Goal: Information Seeking & Learning: Check status

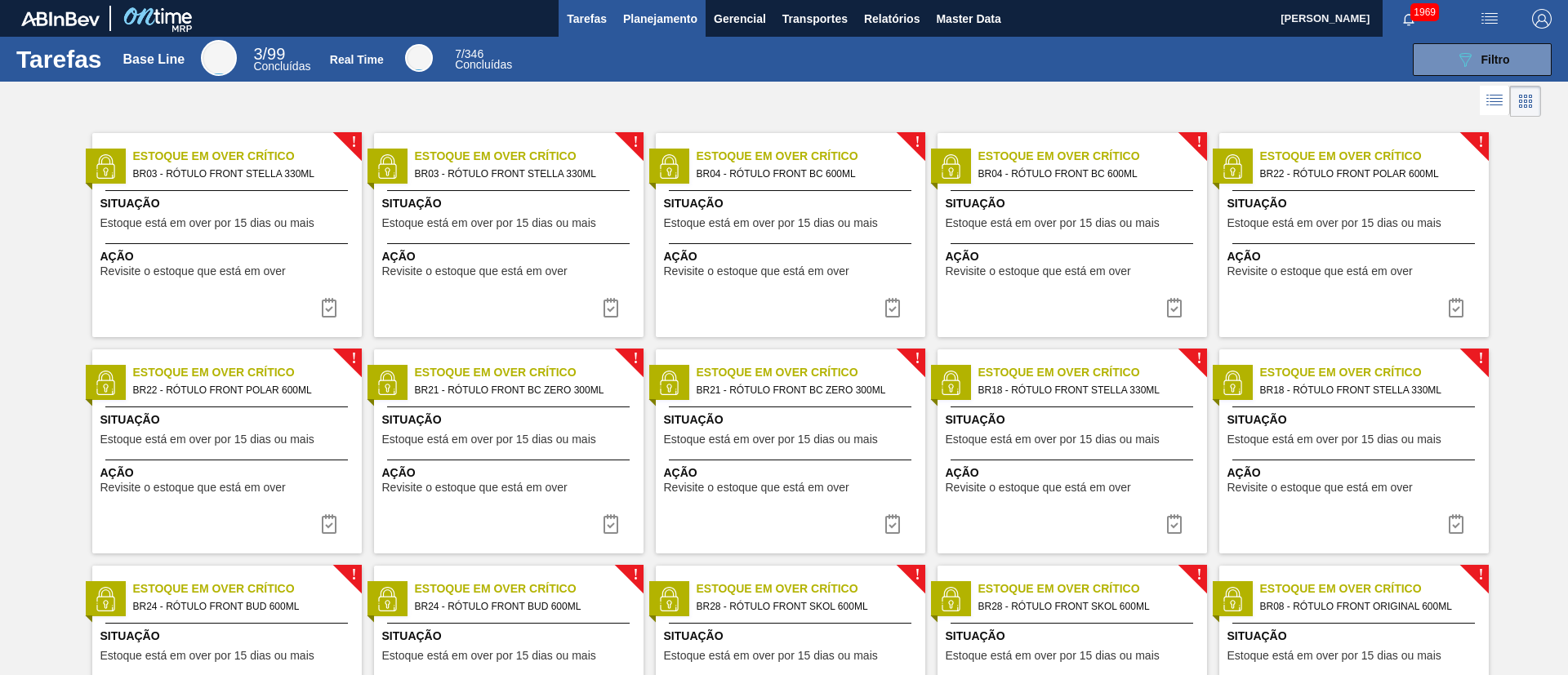
click at [674, 21] on span "Planejamento" at bounding box center [660, 18] width 75 height 20
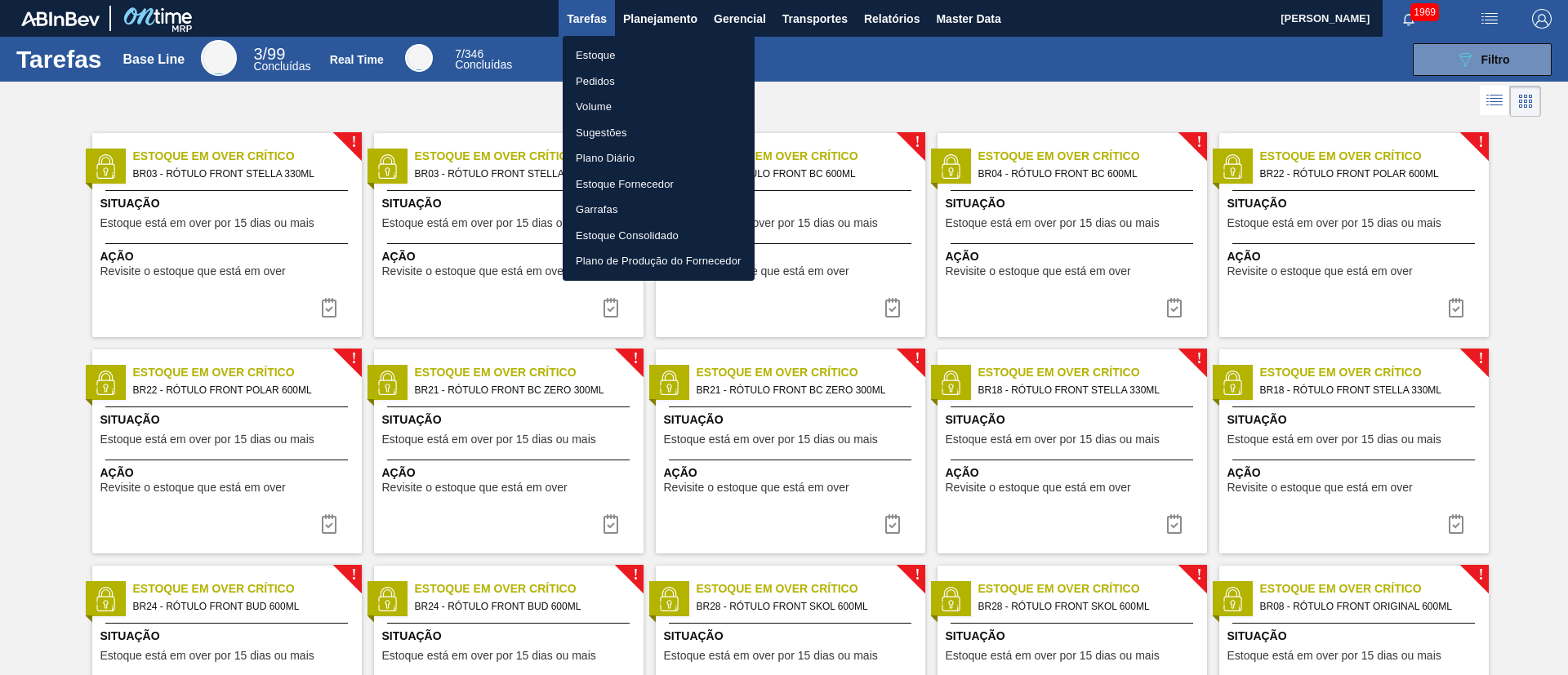
click at [614, 57] on li "Estoque" at bounding box center [659, 56] width 192 height 26
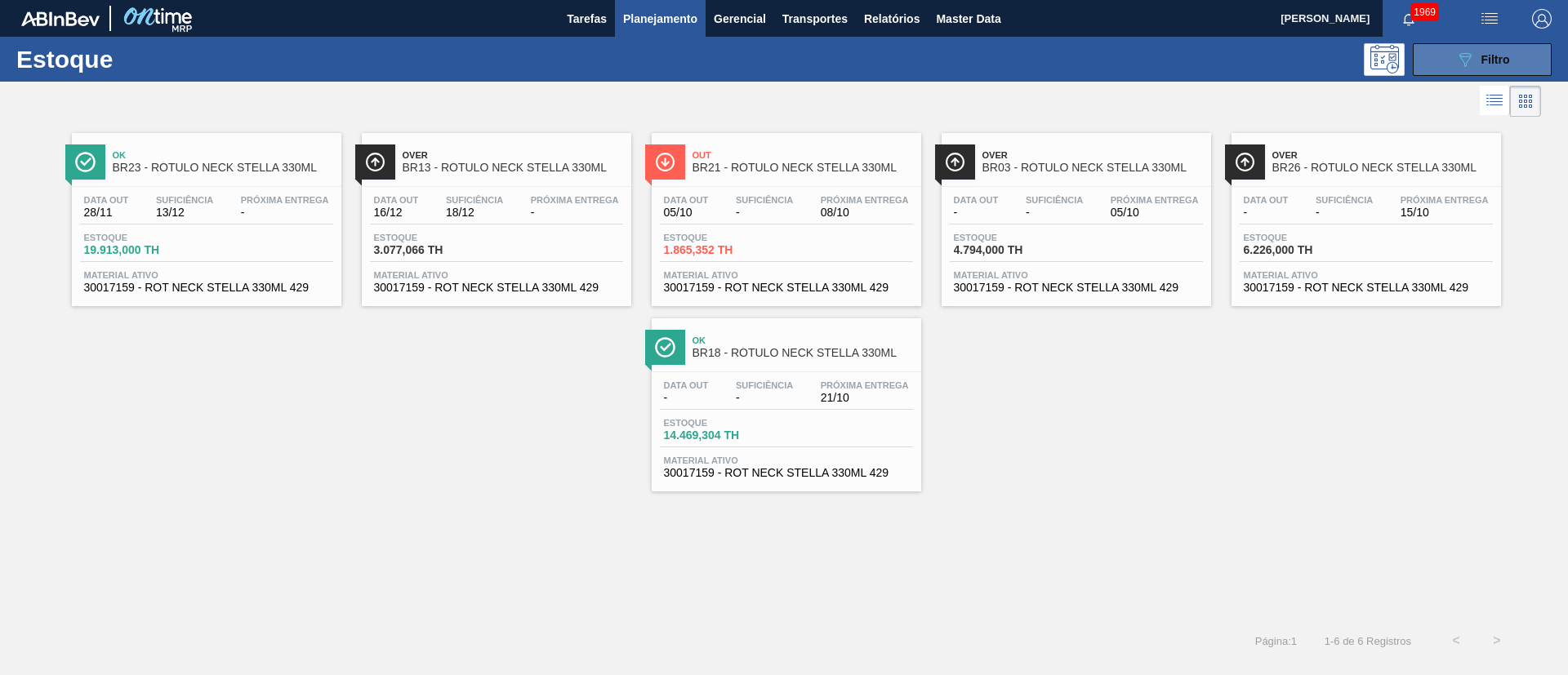
click at [1044, 51] on div "089F7B8B-B2A5-4AFE-B5C0-19BA573D28AC Filtro" at bounding box center [1482, 59] width 55 height 20
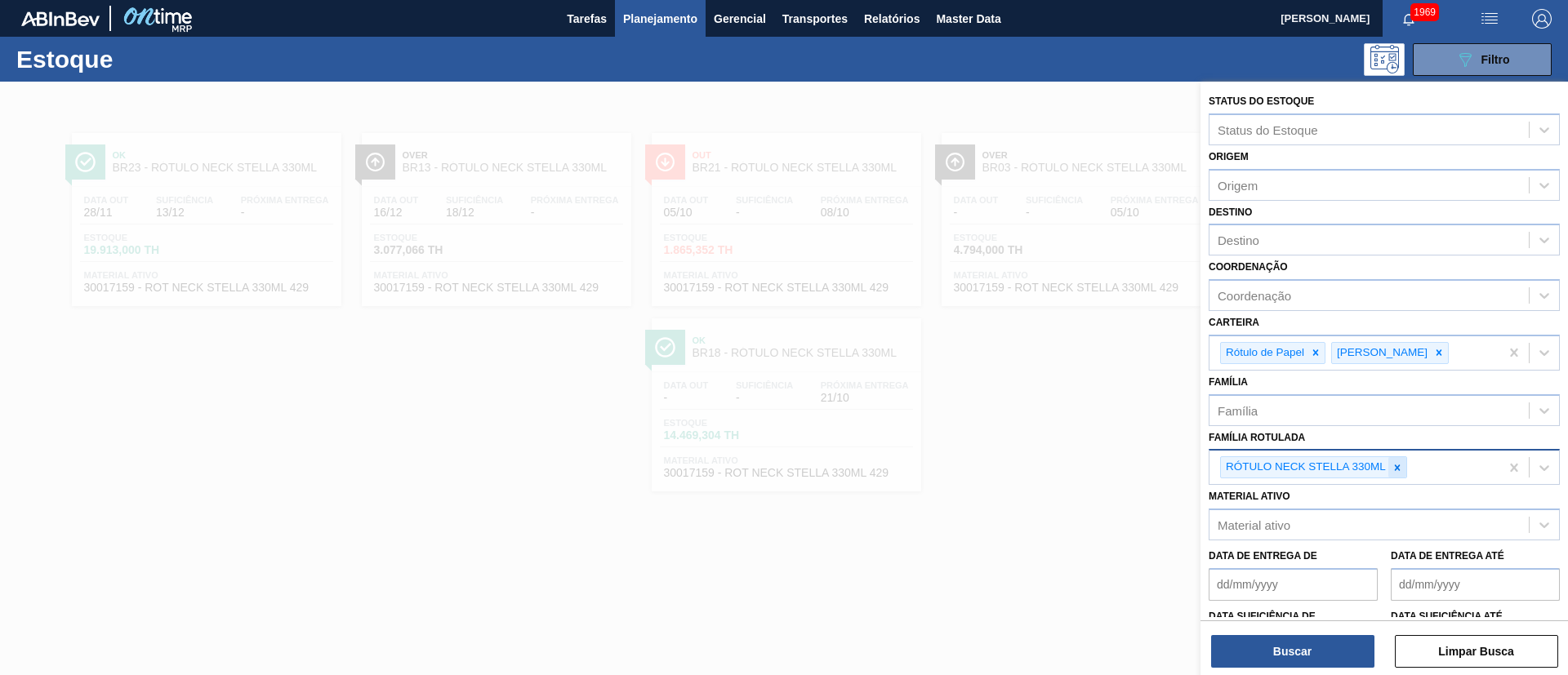
click at [1044, 449] on icon at bounding box center [1397, 467] width 11 height 11
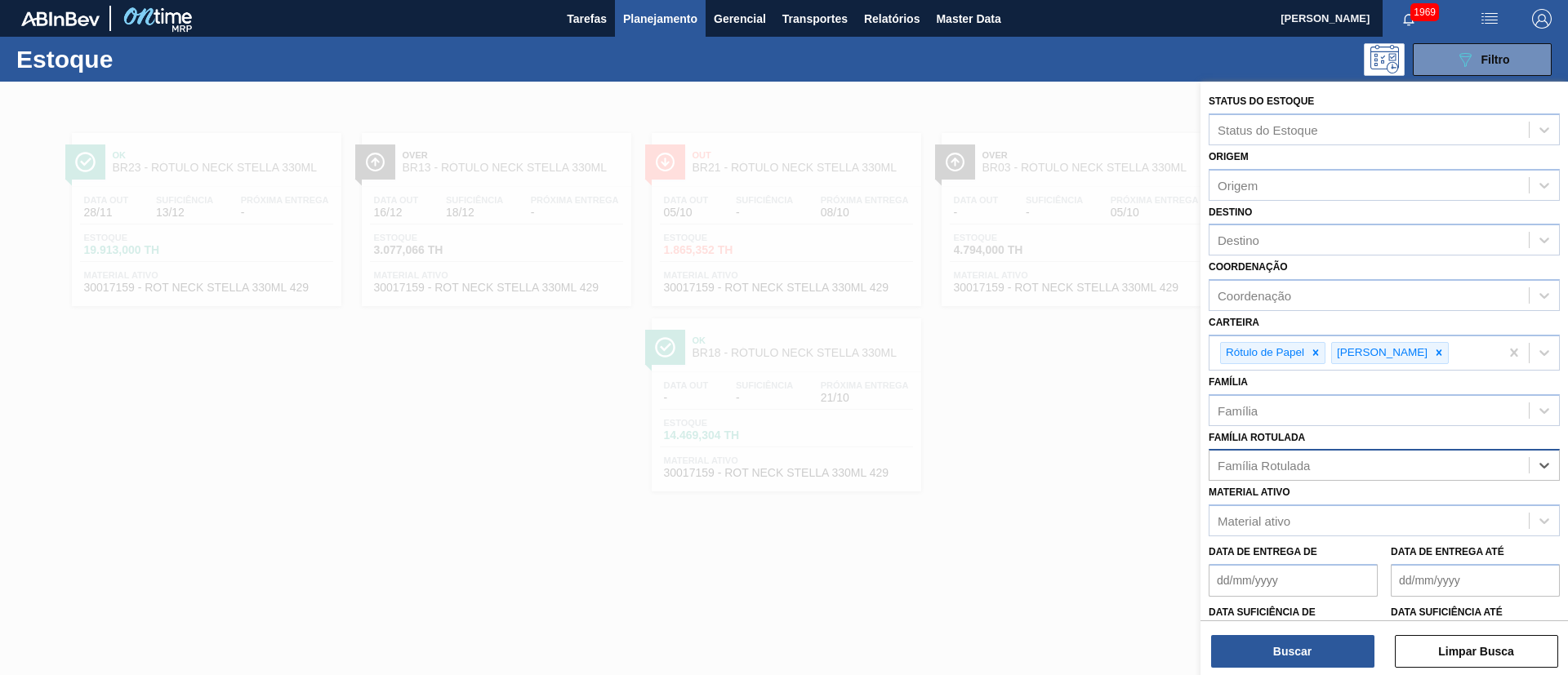
paste Rotulada "RÓTULO NECK STELLA 600ML"
type Rotulada "RÓTULO NECK STELLA 600ML"
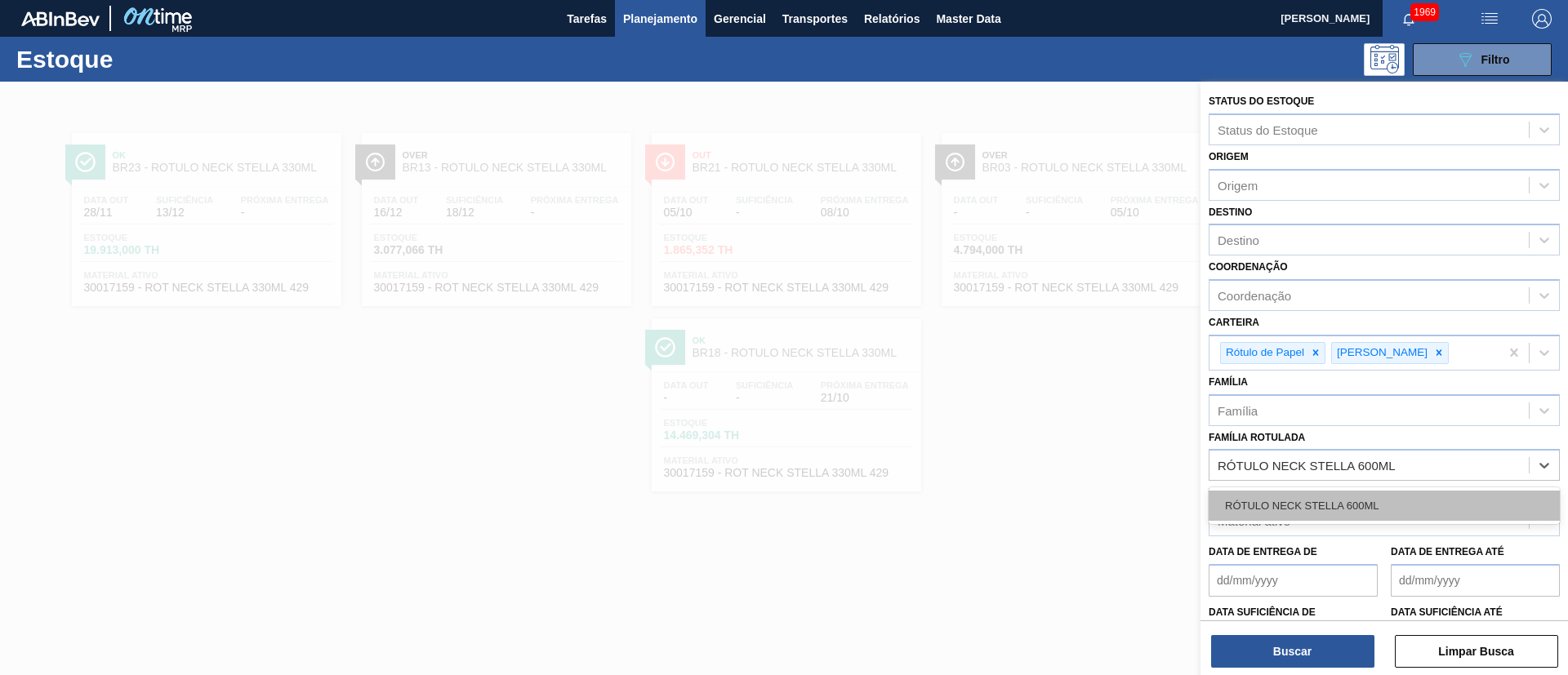
click at [1044, 449] on div "RÓTULO NECK STELLA 600ML" at bounding box center [1384, 505] width 351 height 30
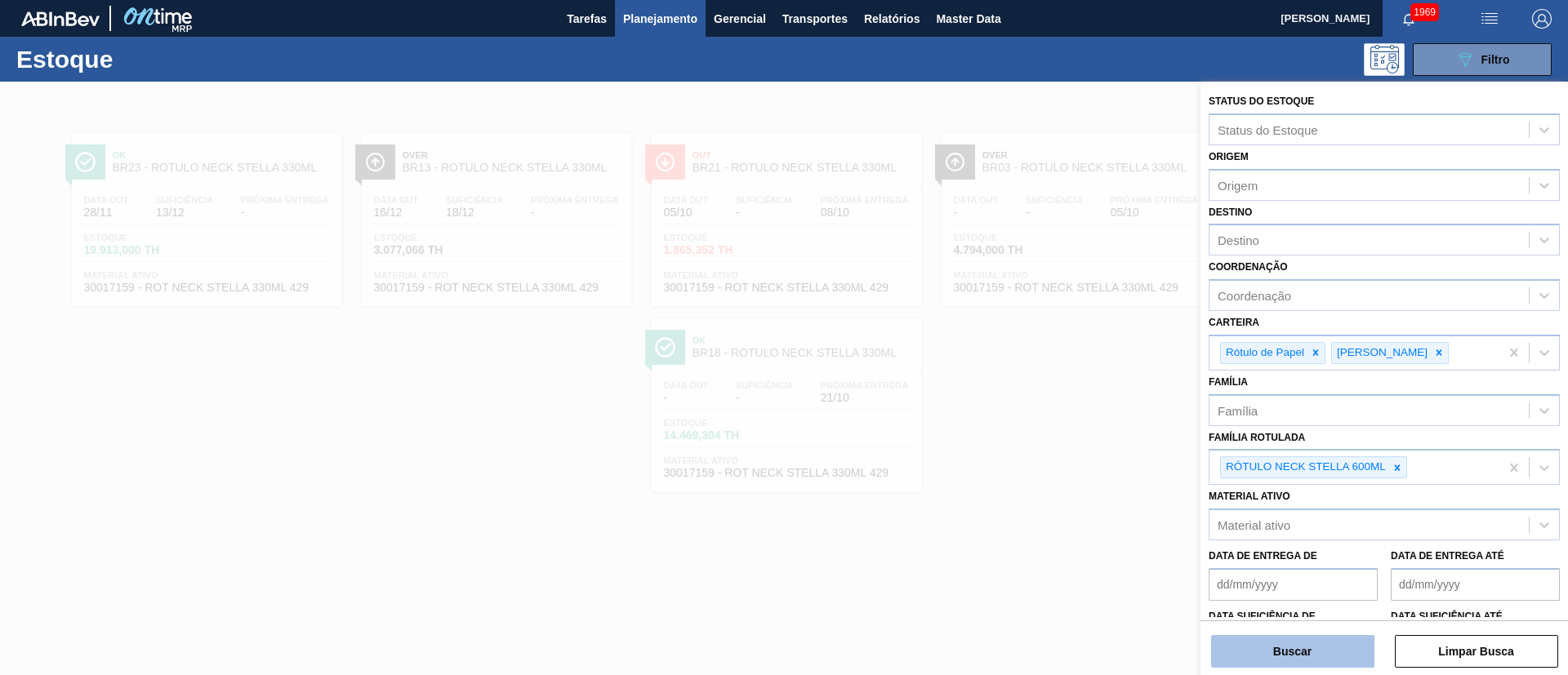
click at [1044, 449] on button "Buscar" at bounding box center [1292, 651] width 164 height 33
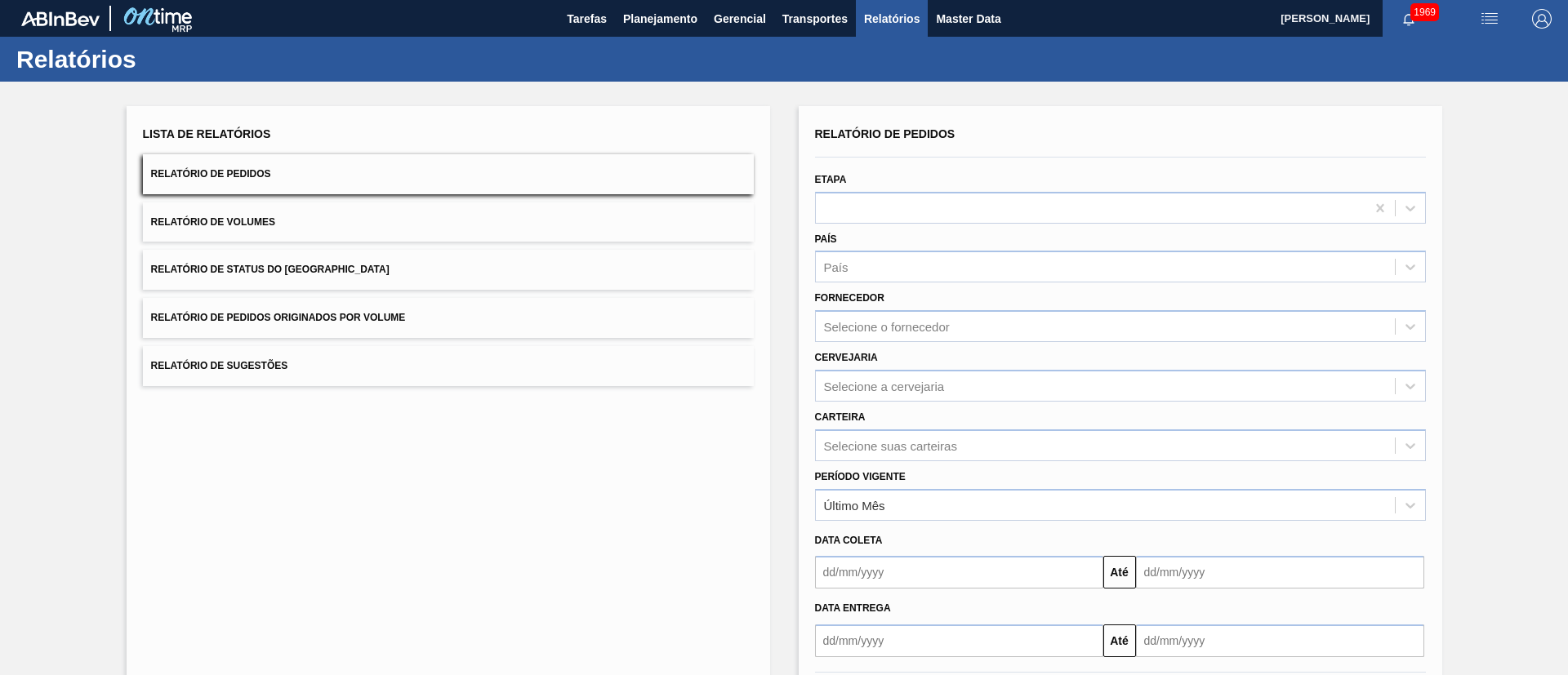
click at [298, 268] on span "Relatório de Status do Estoque" at bounding box center [270, 269] width 238 height 11
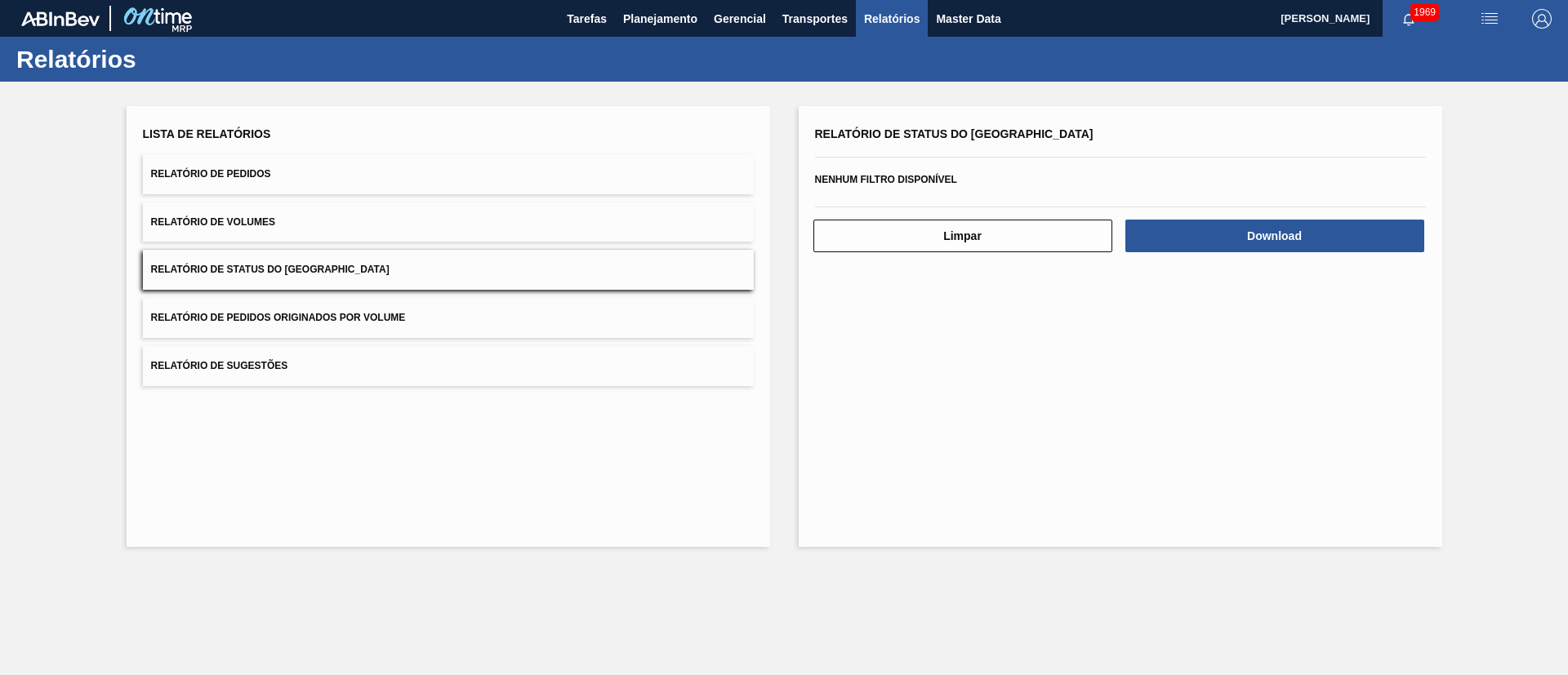
click at [1244, 212] on div at bounding box center [1120, 206] width 624 height 14
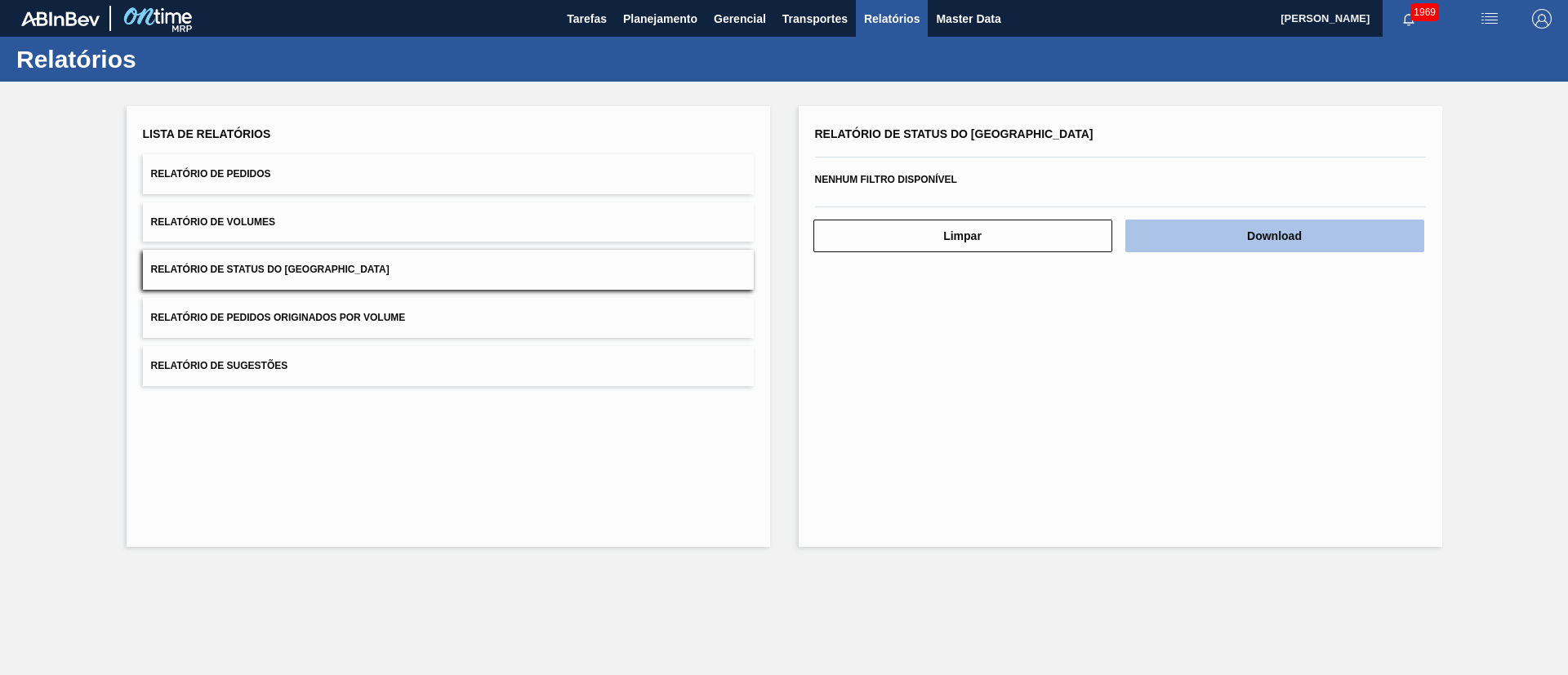
click at [1242, 234] on button "Download" at bounding box center [1274, 236] width 299 height 33
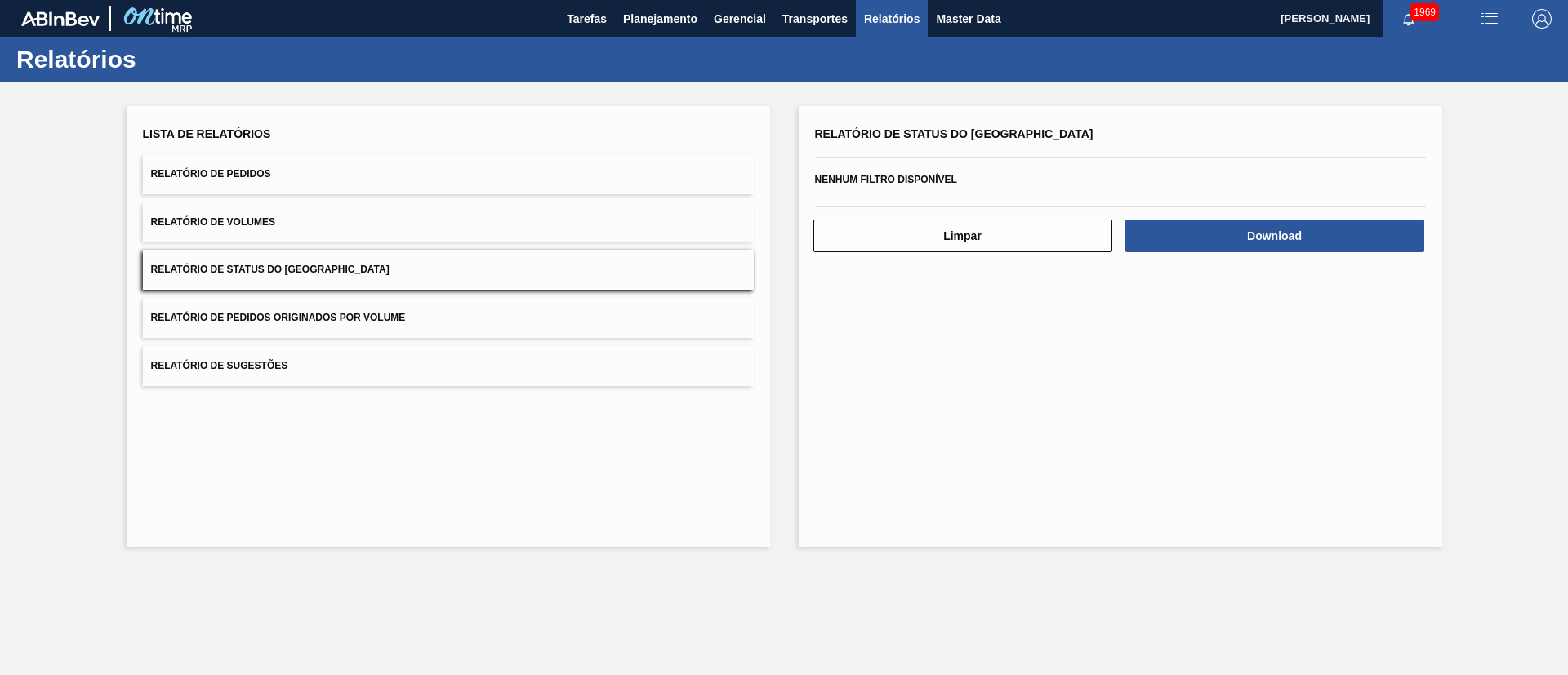
click at [250, 174] on span "Relatório de Pedidos" at bounding box center [211, 173] width 120 height 11
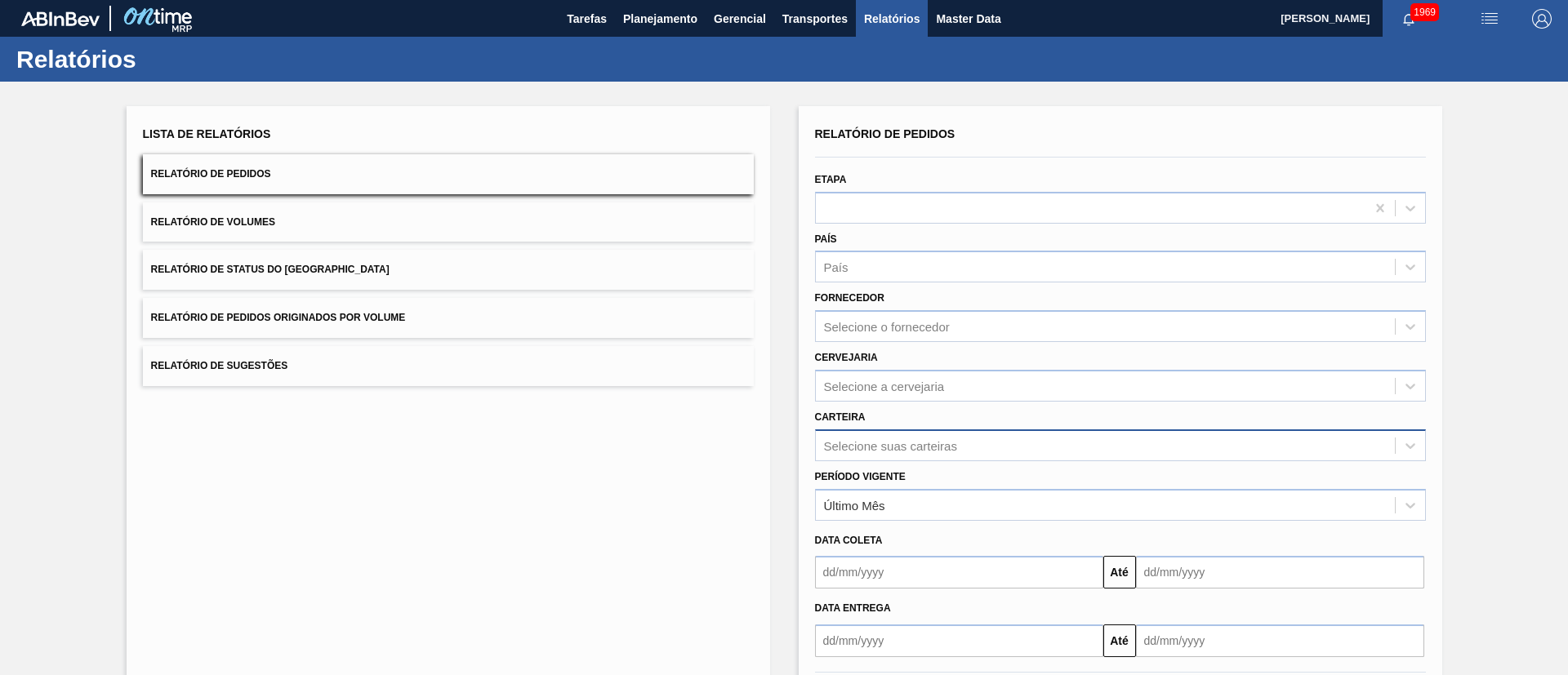
click at [870, 454] on div "Selecione suas carteiras" at bounding box center [1120, 445] width 611 height 32
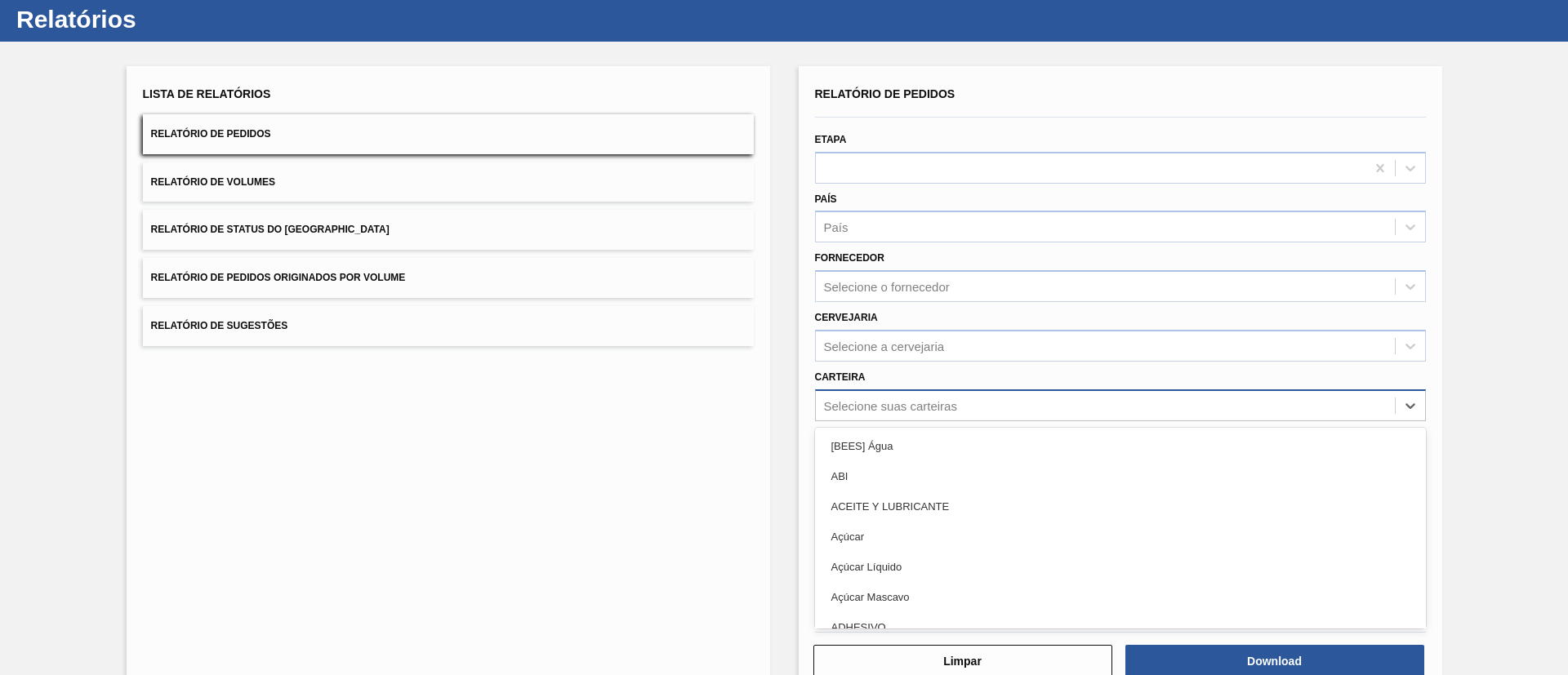
scroll to position [44, 0]
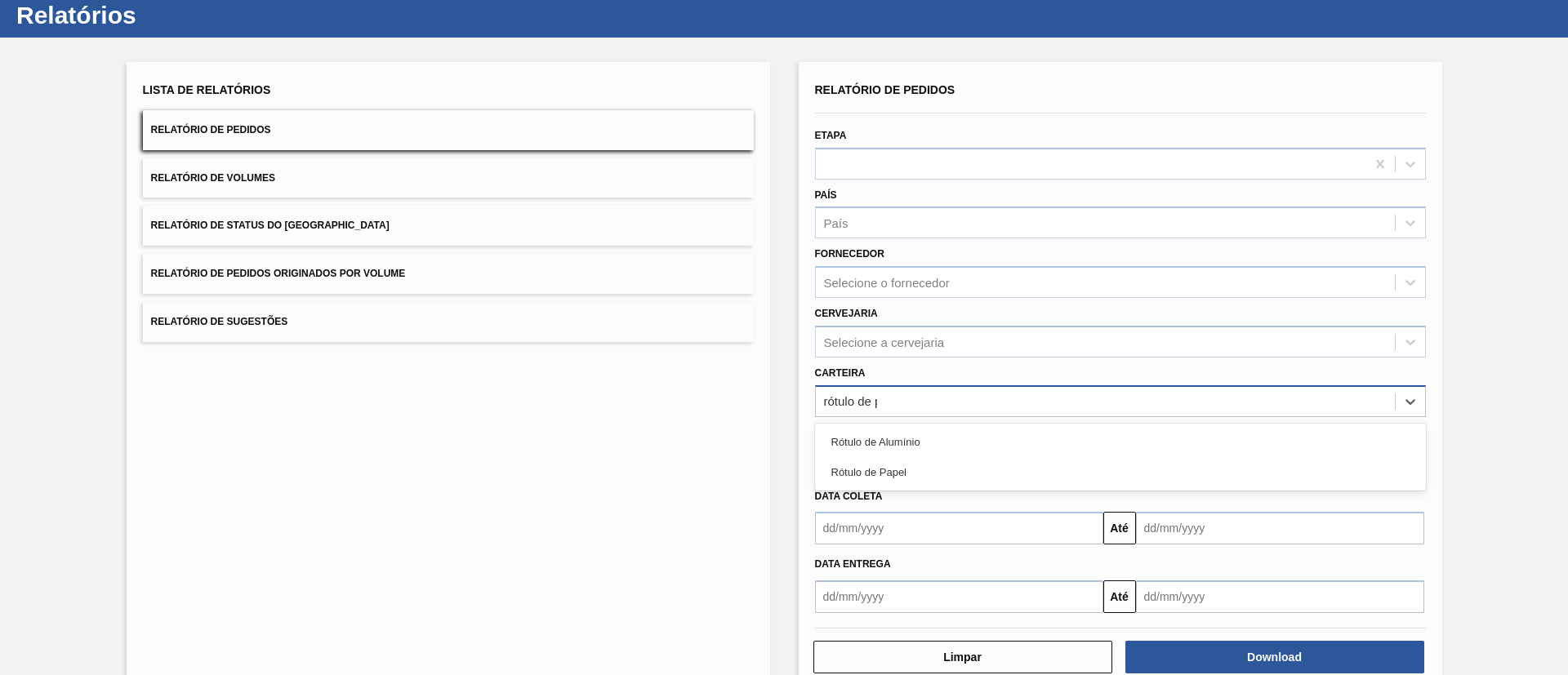
type input "rótulo de pa"
click at [870, 454] on div "Rótulo de Papel" at bounding box center [1120, 441] width 611 height 30
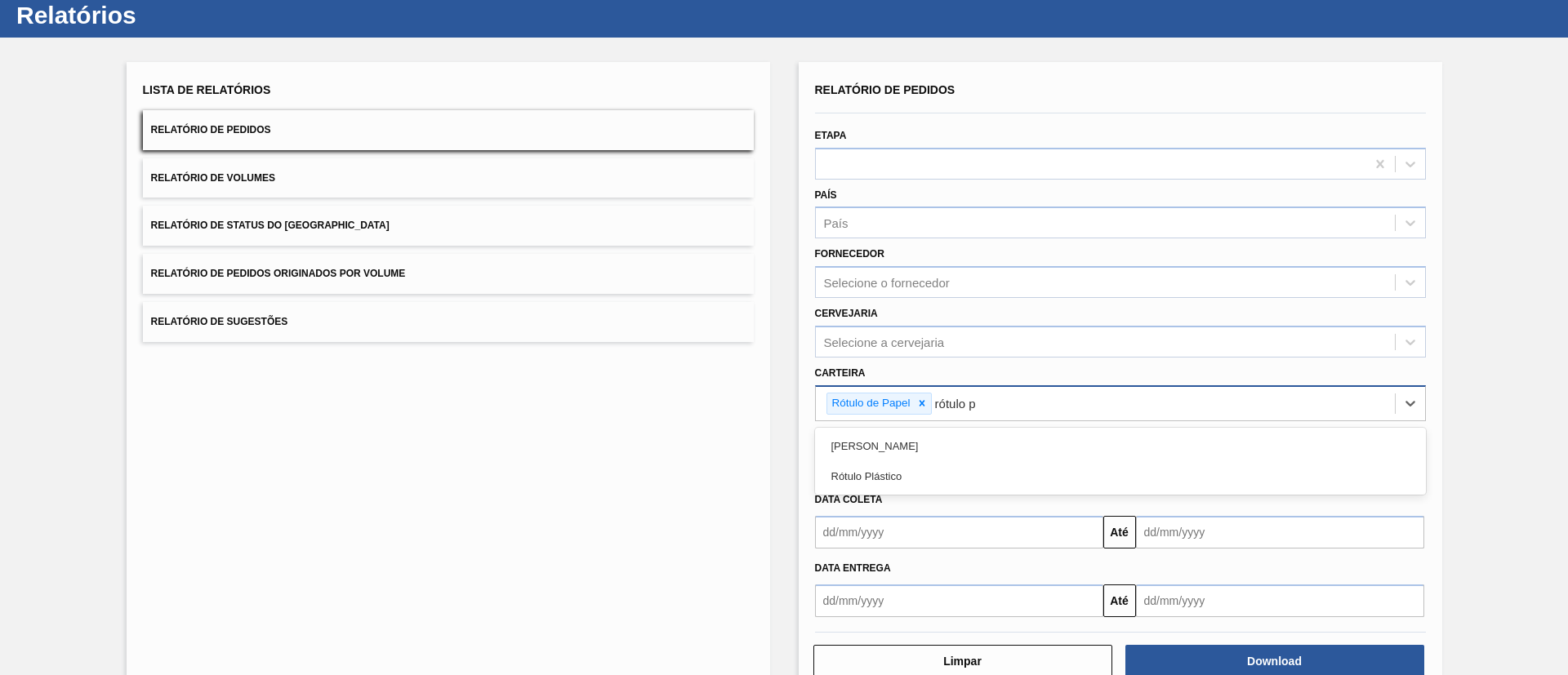
type input "rótulo pa"
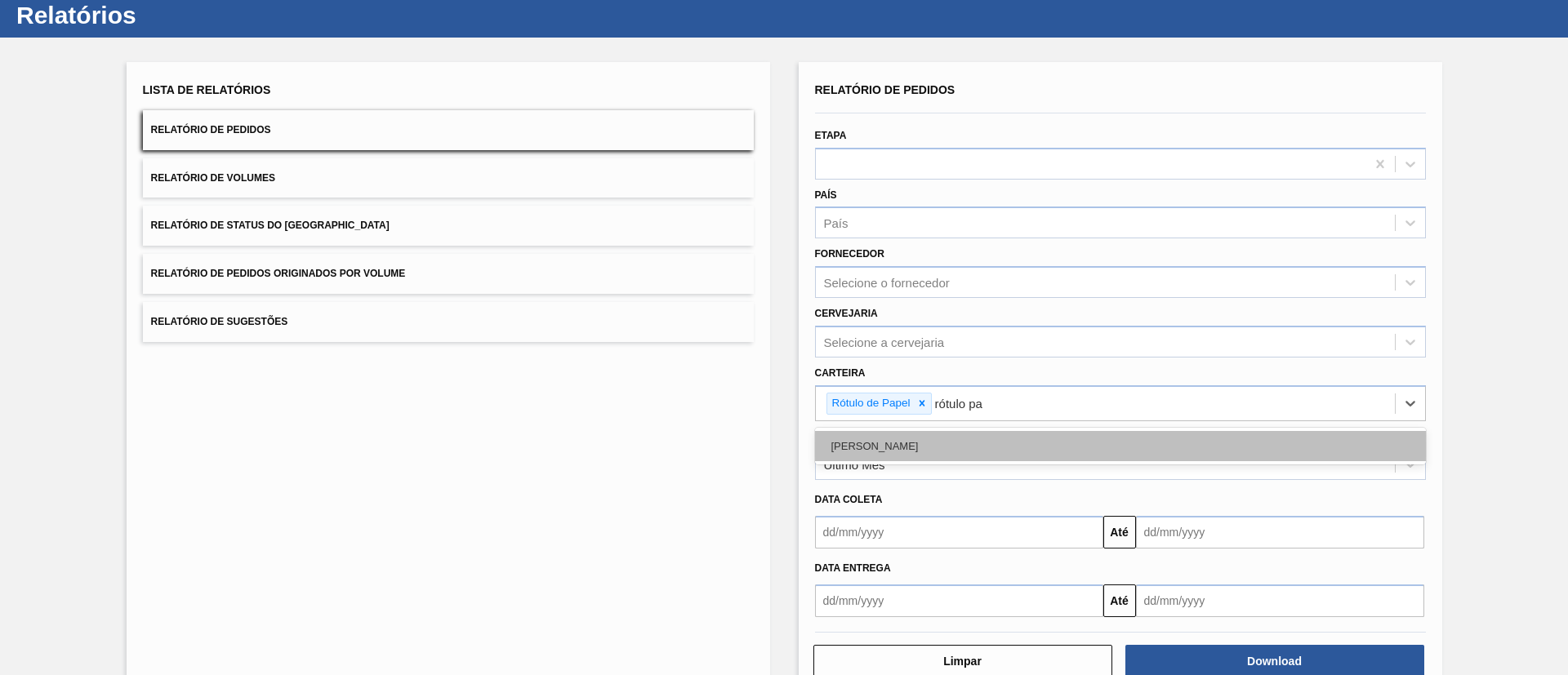
click at [921, 431] on div "Rótulo Papel" at bounding box center [1120, 445] width 611 height 30
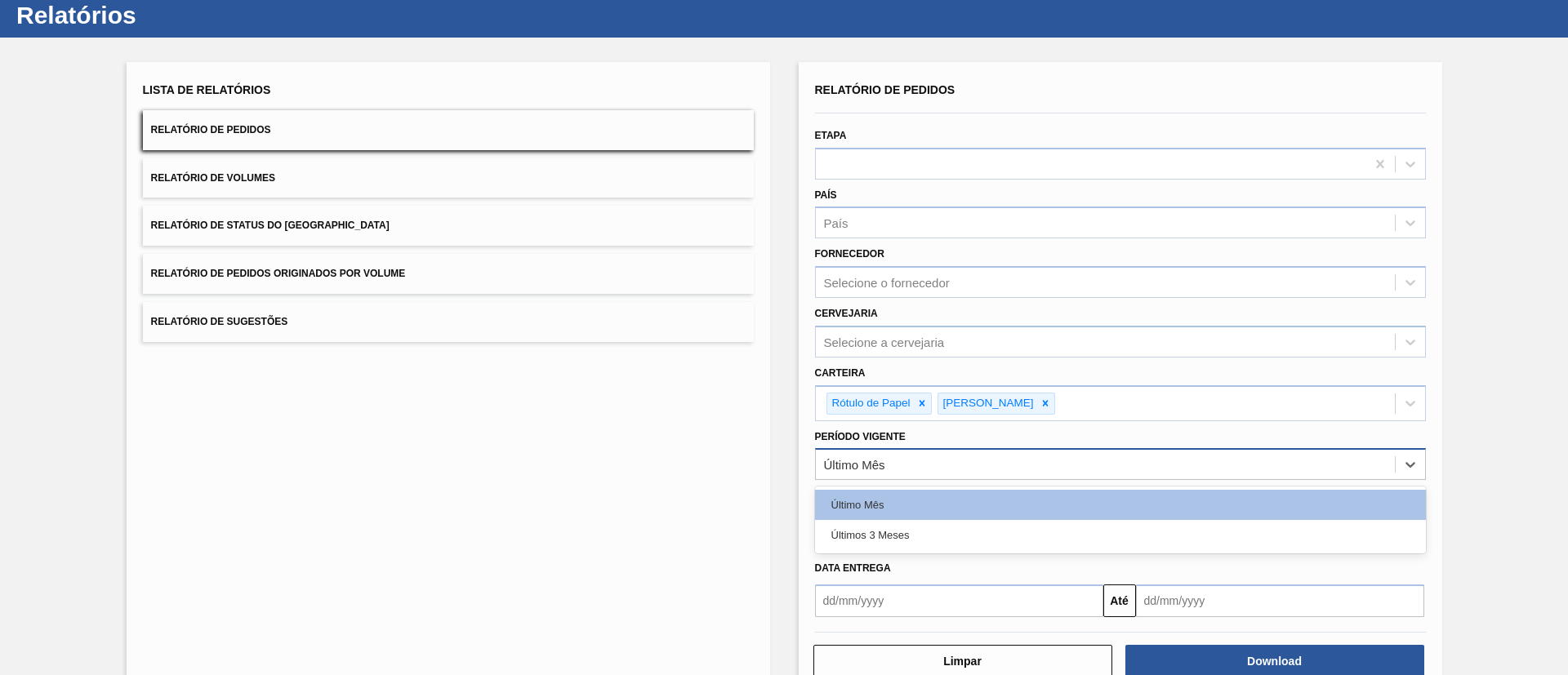
click at [891, 455] on div "Último Mês" at bounding box center [1105, 465] width 579 height 24
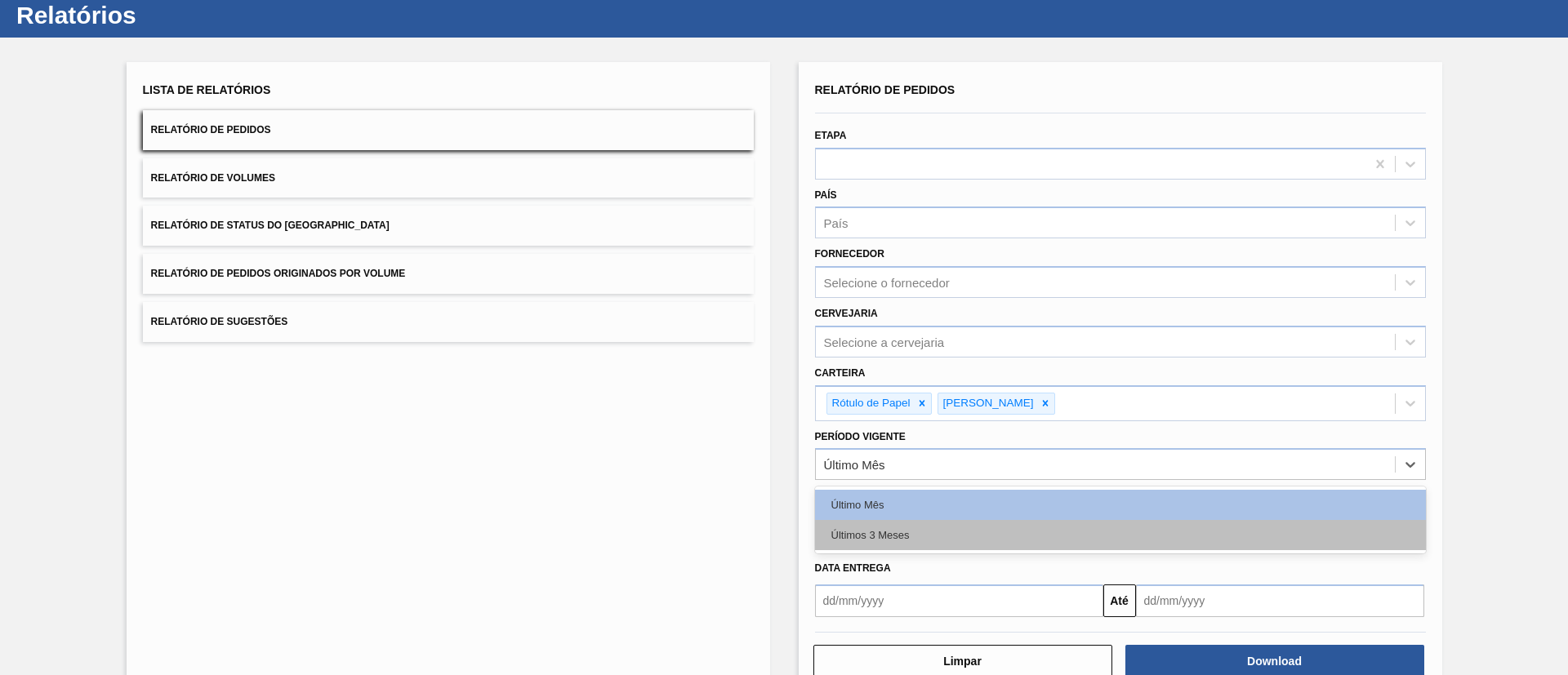
click at [865, 525] on div "Últimos 3 Meses" at bounding box center [1120, 535] width 611 height 30
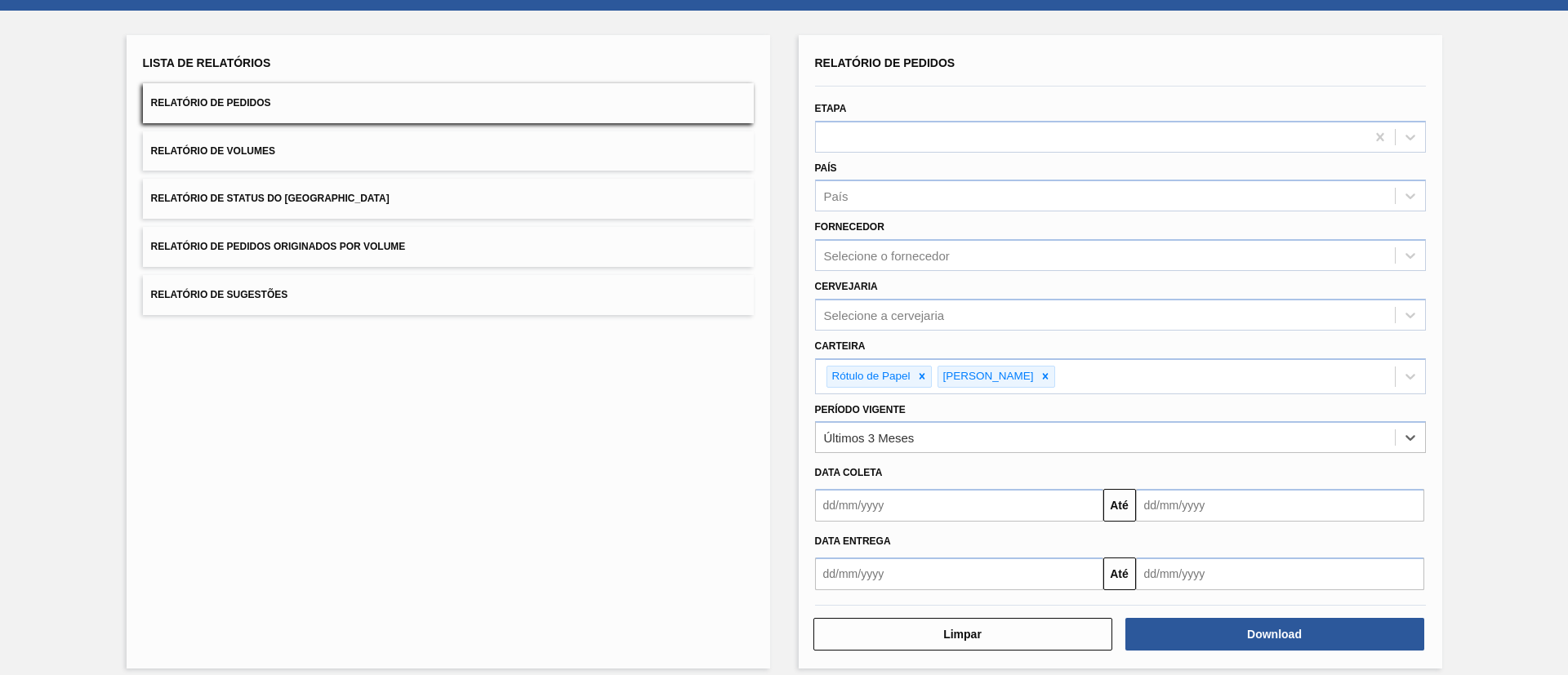
scroll to position [85, 0]
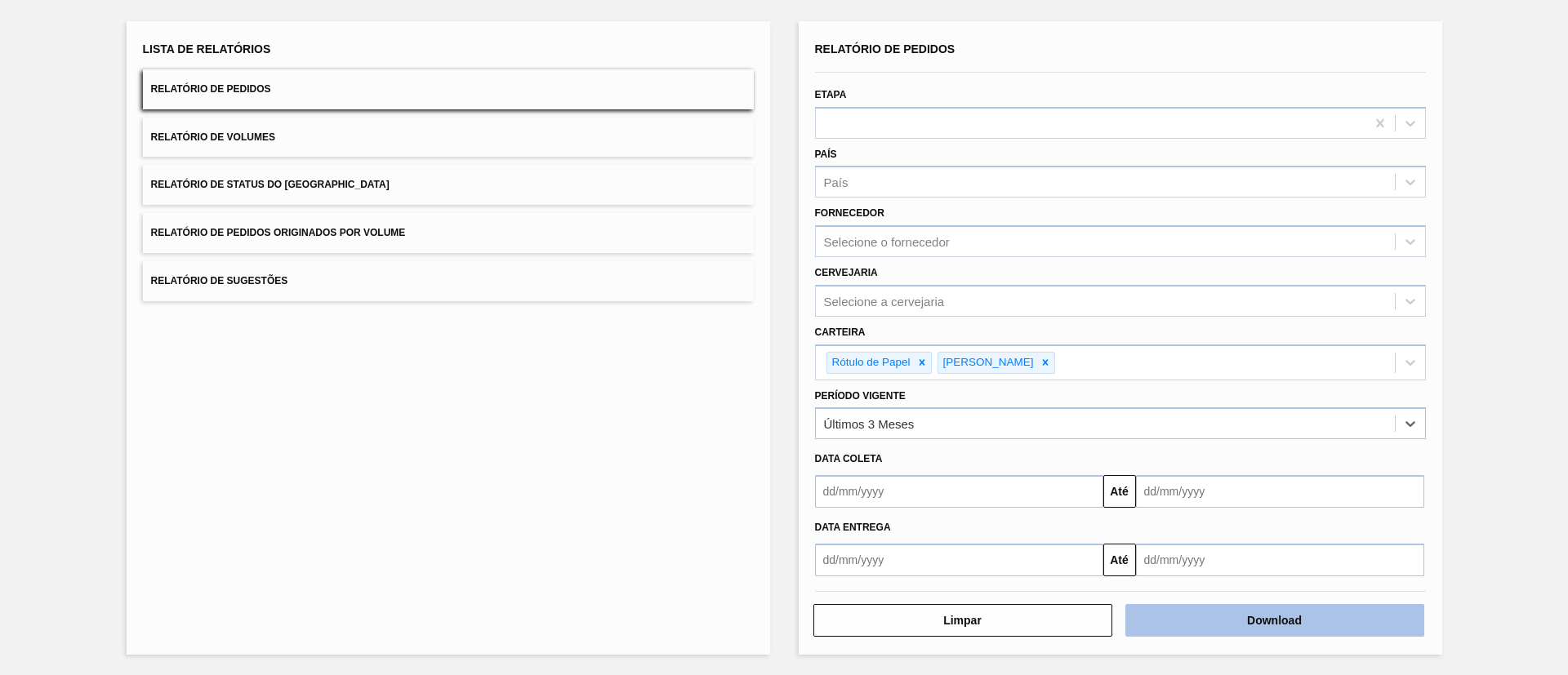
click at [1227, 617] on button "Download" at bounding box center [1274, 620] width 299 height 33
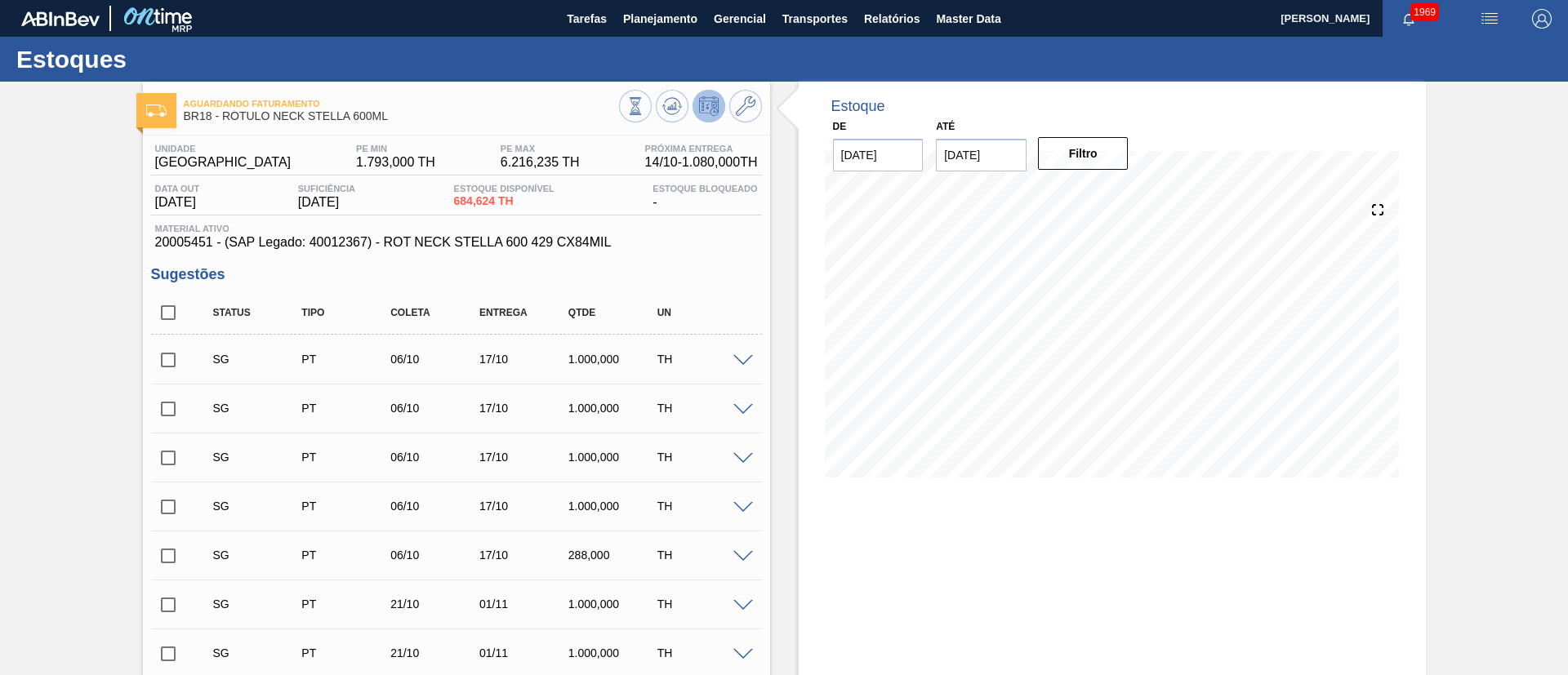
click at [165, 304] on input "checkbox" at bounding box center [168, 313] width 34 height 34
checkbox input "true"
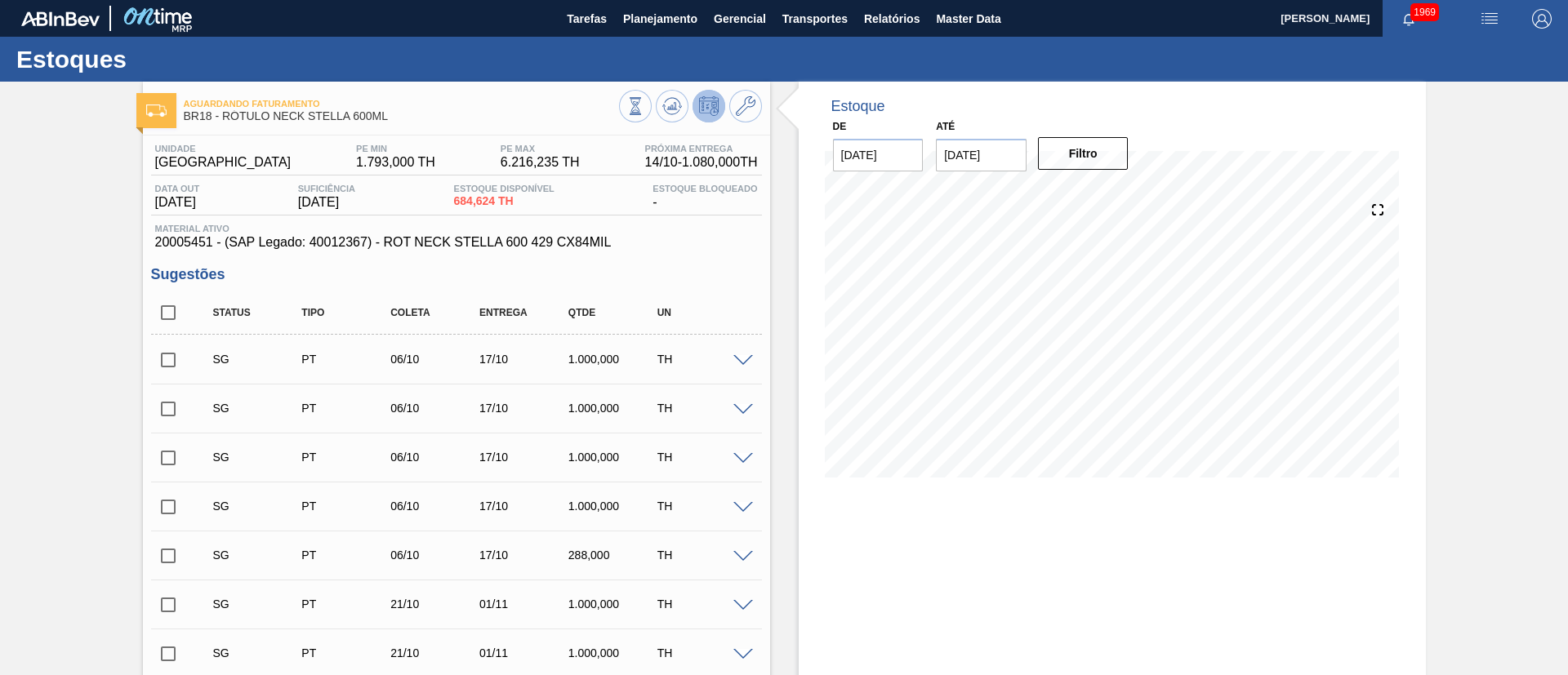
checkbox input "true"
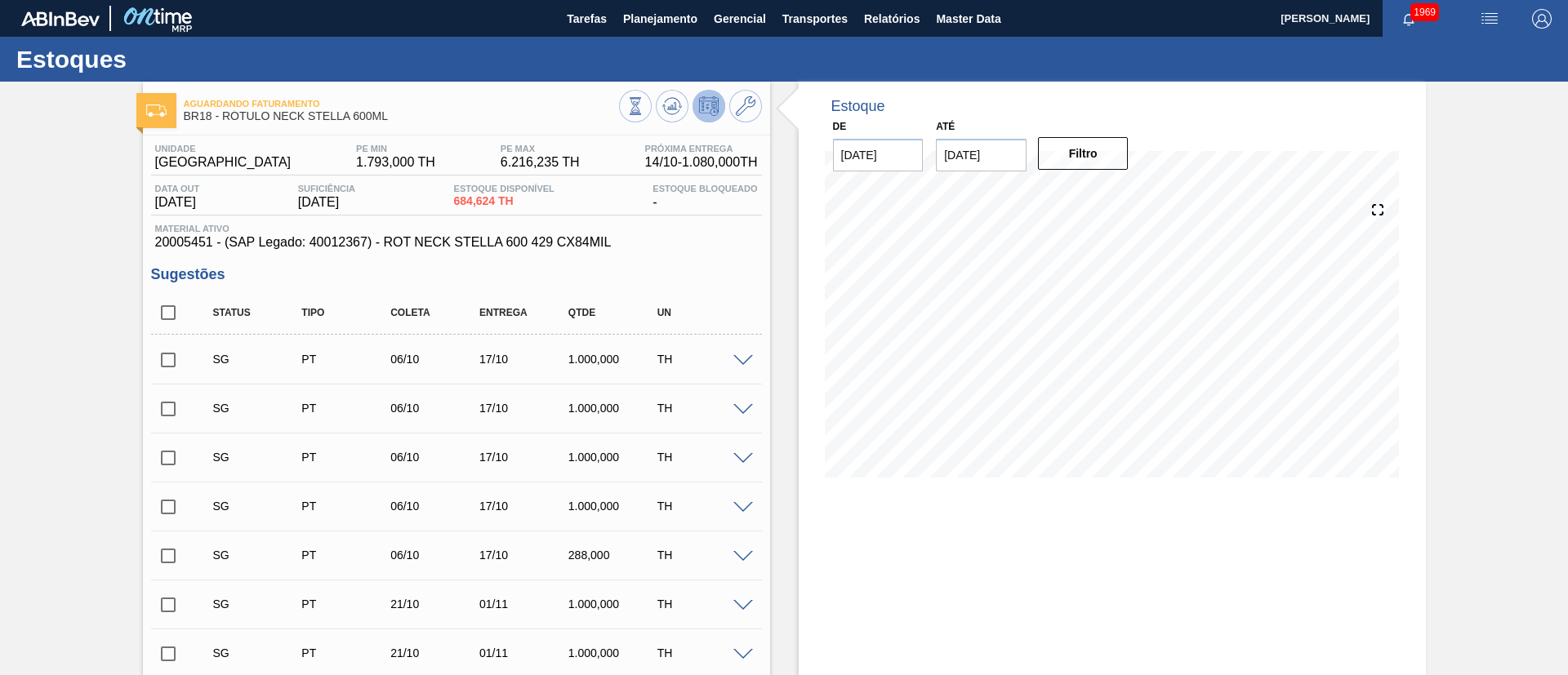
checkbox input "true"
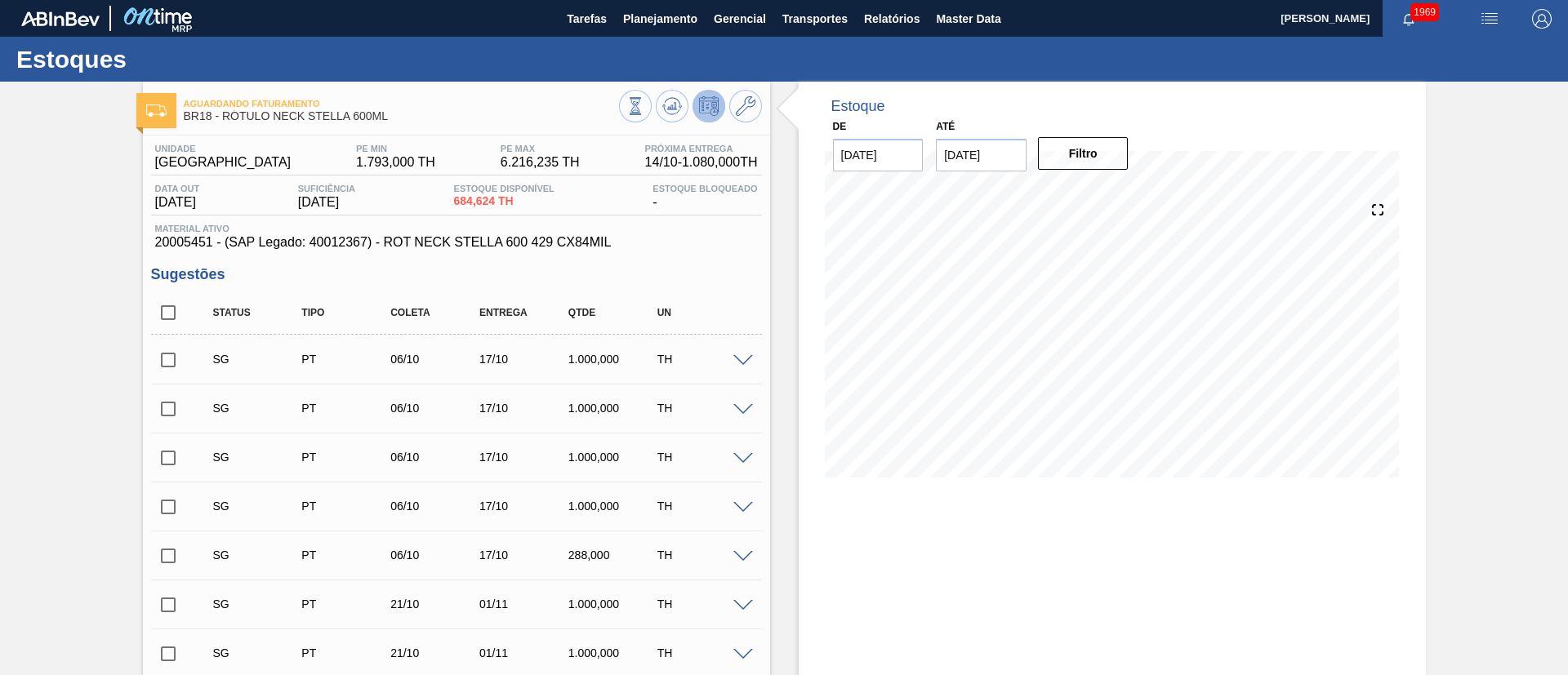
checkbox input "true"
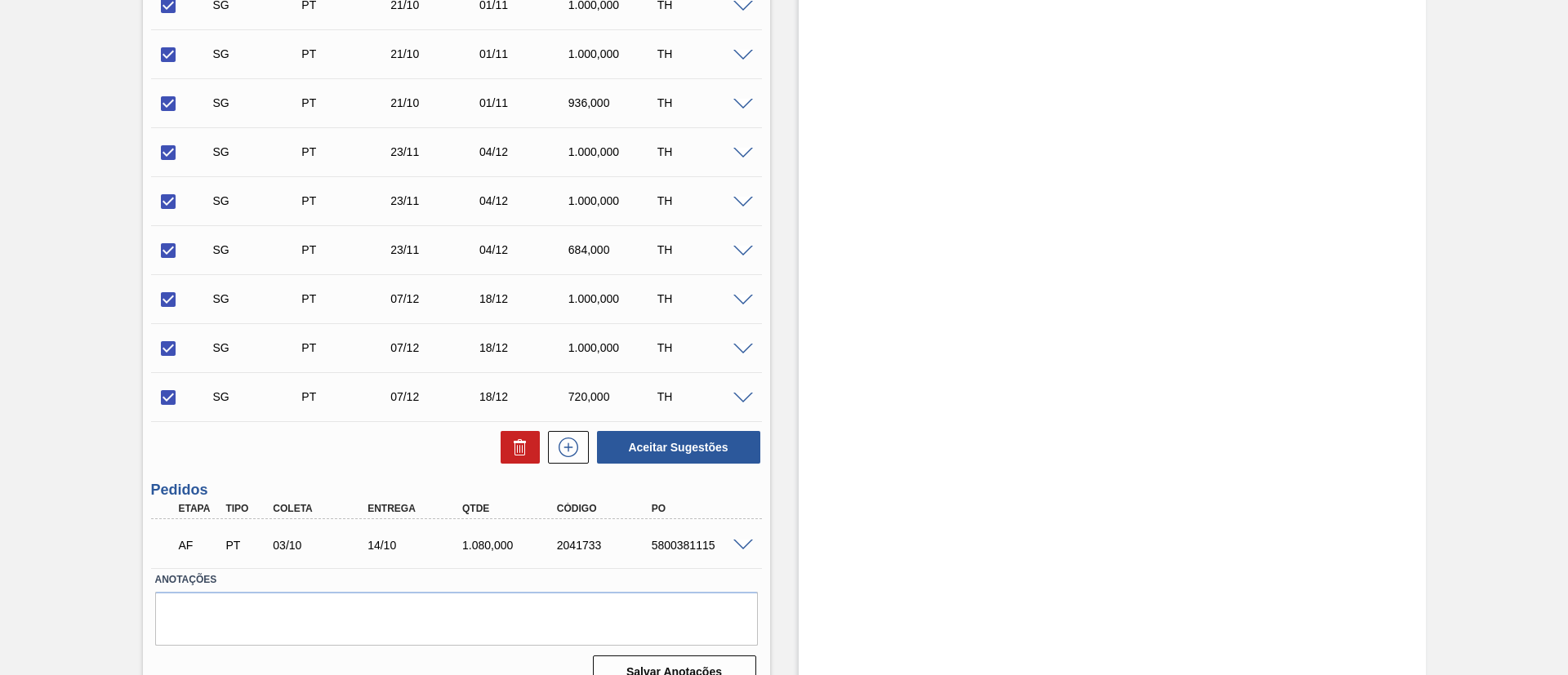
scroll to position [612, 0]
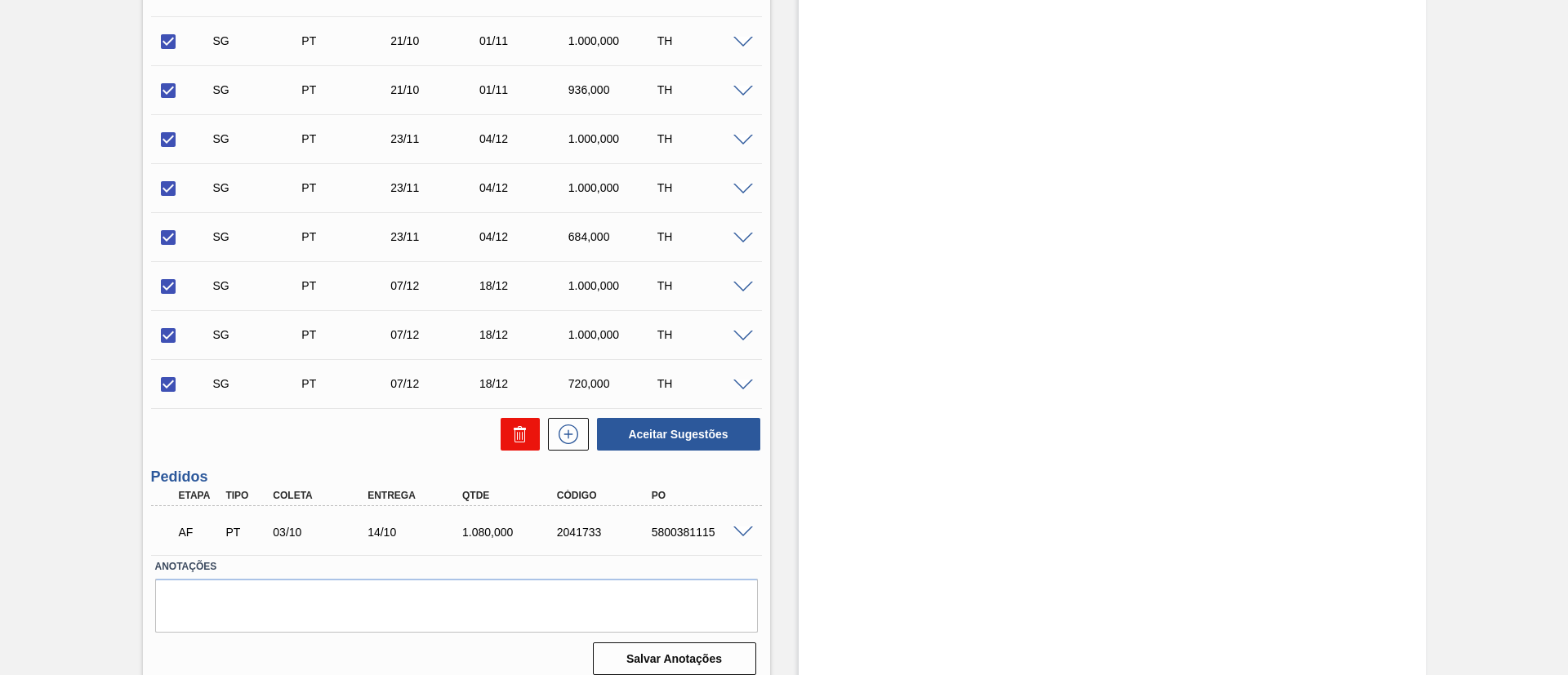
click at [524, 439] on icon at bounding box center [519, 436] width 10 height 12
checkbox input "false"
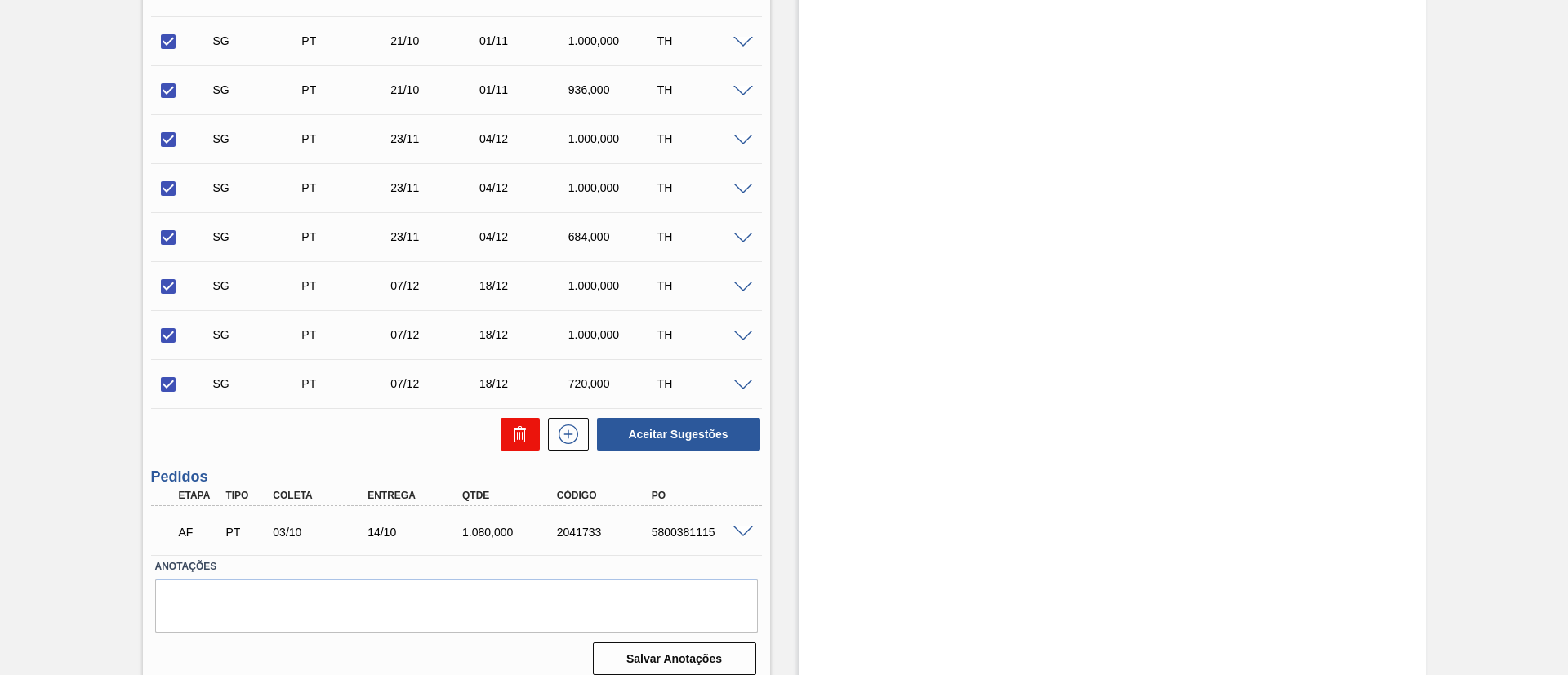
checkbox input "false"
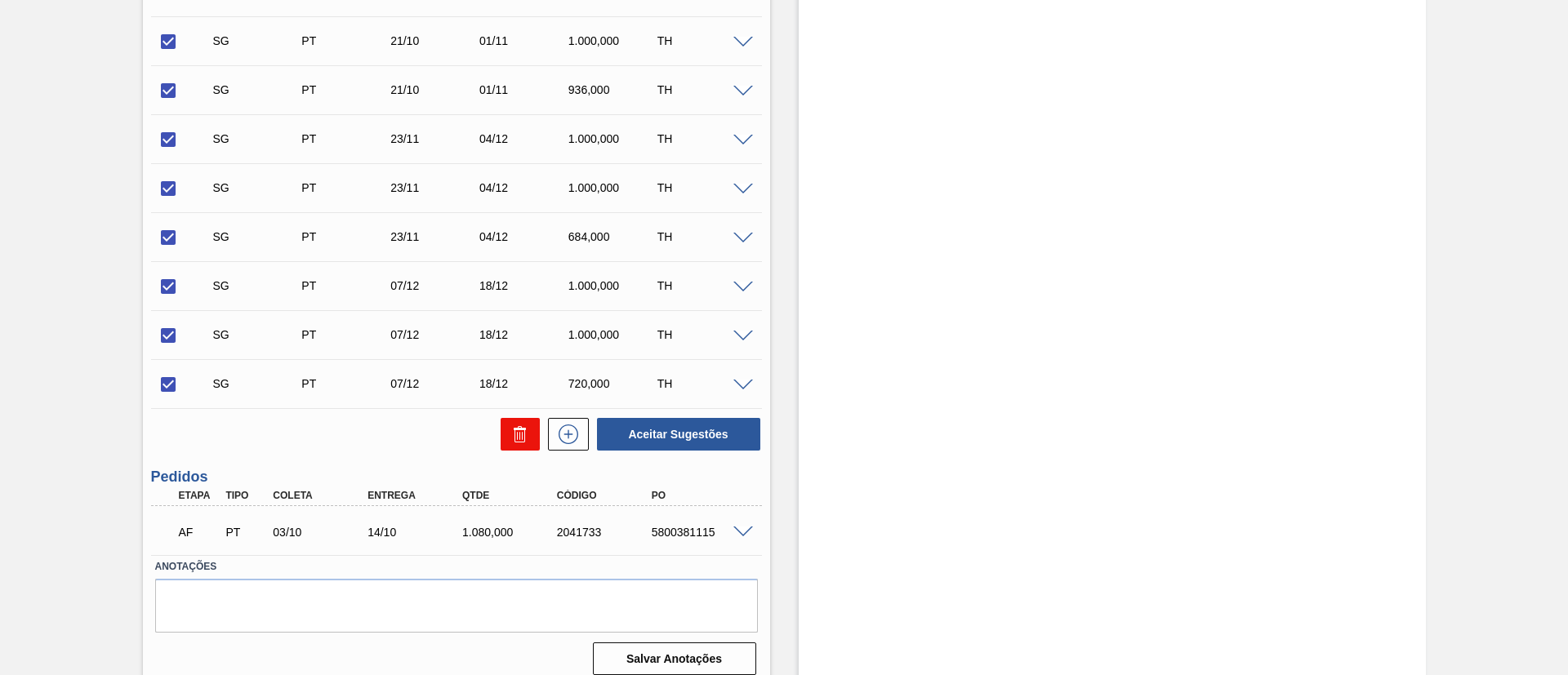
checkbox input "false"
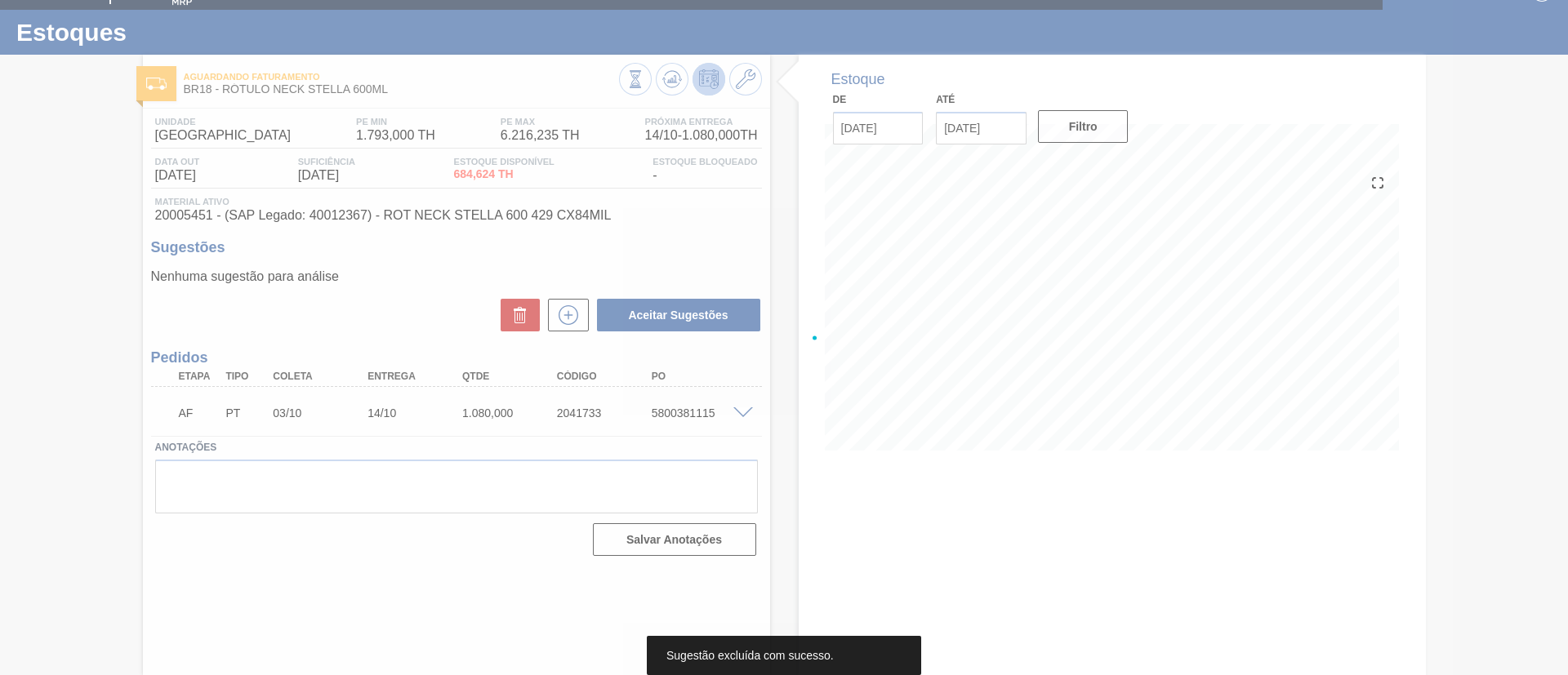
scroll to position [27, 0]
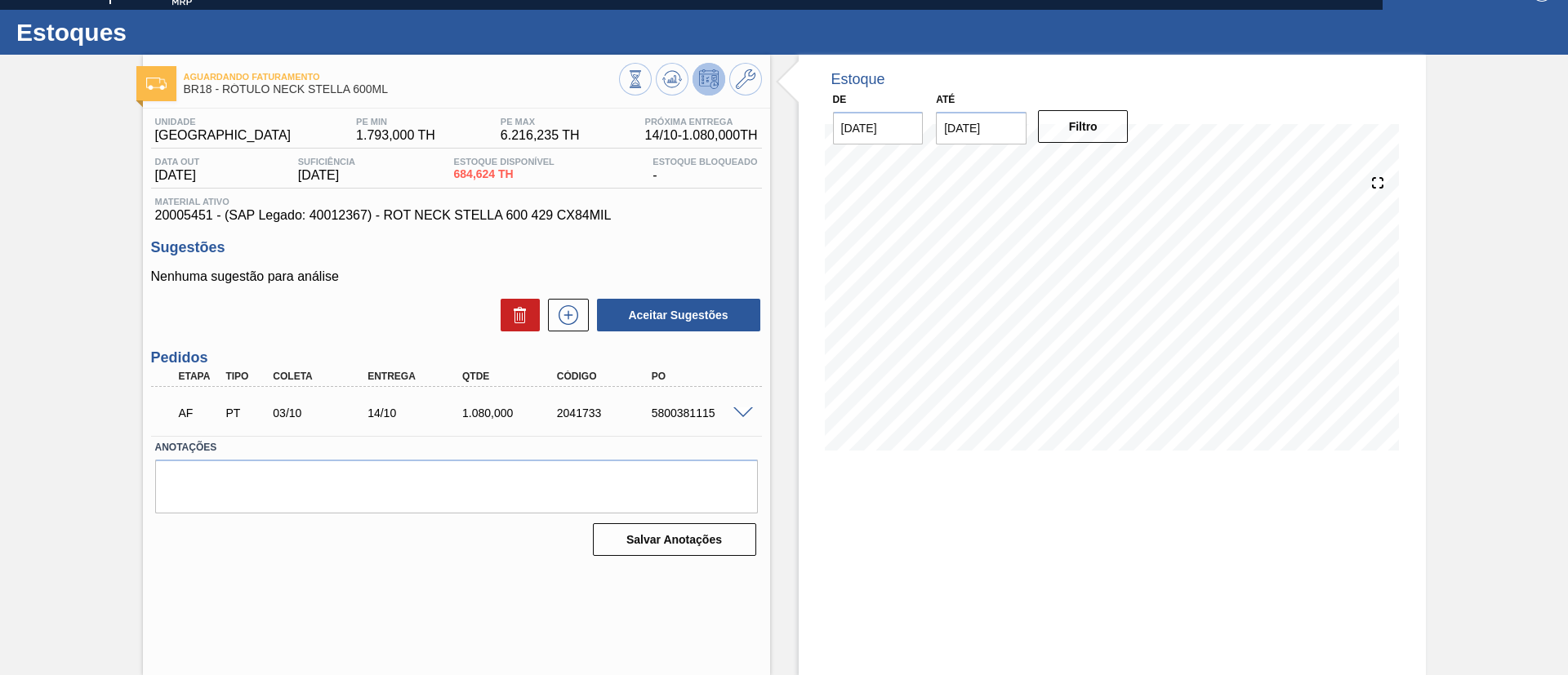
click at [740, 416] on span at bounding box center [743, 414] width 20 height 12
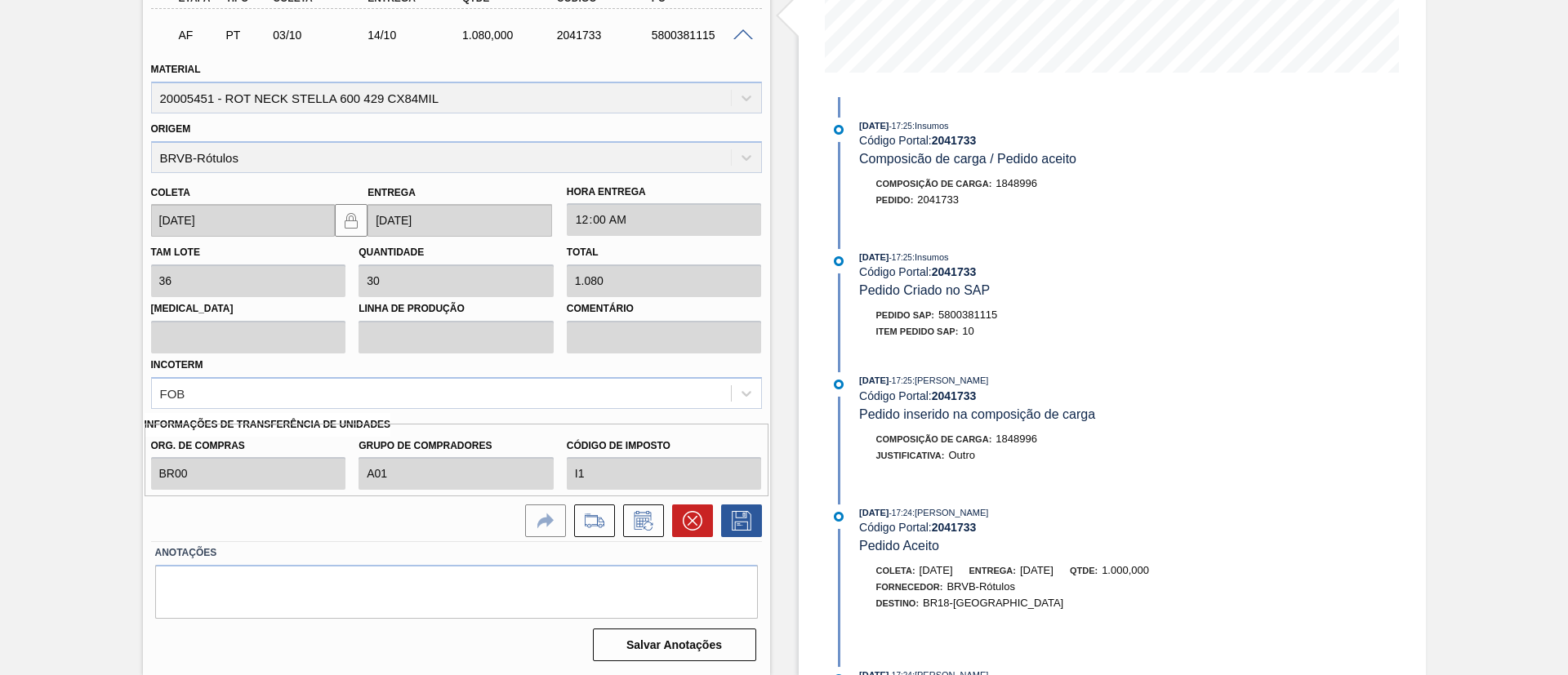
scroll to position [0, 0]
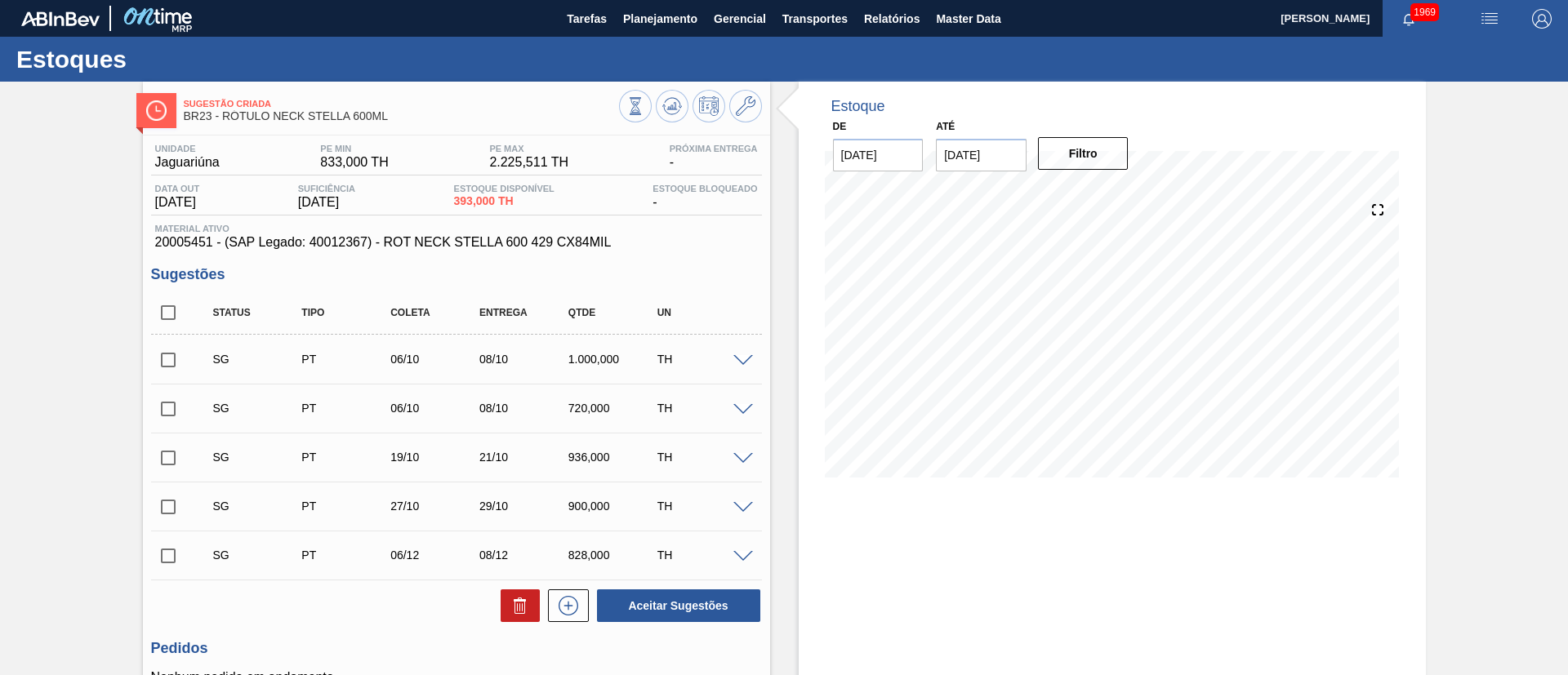
click at [170, 315] on input "checkbox" at bounding box center [168, 313] width 34 height 34
checkbox input "true"
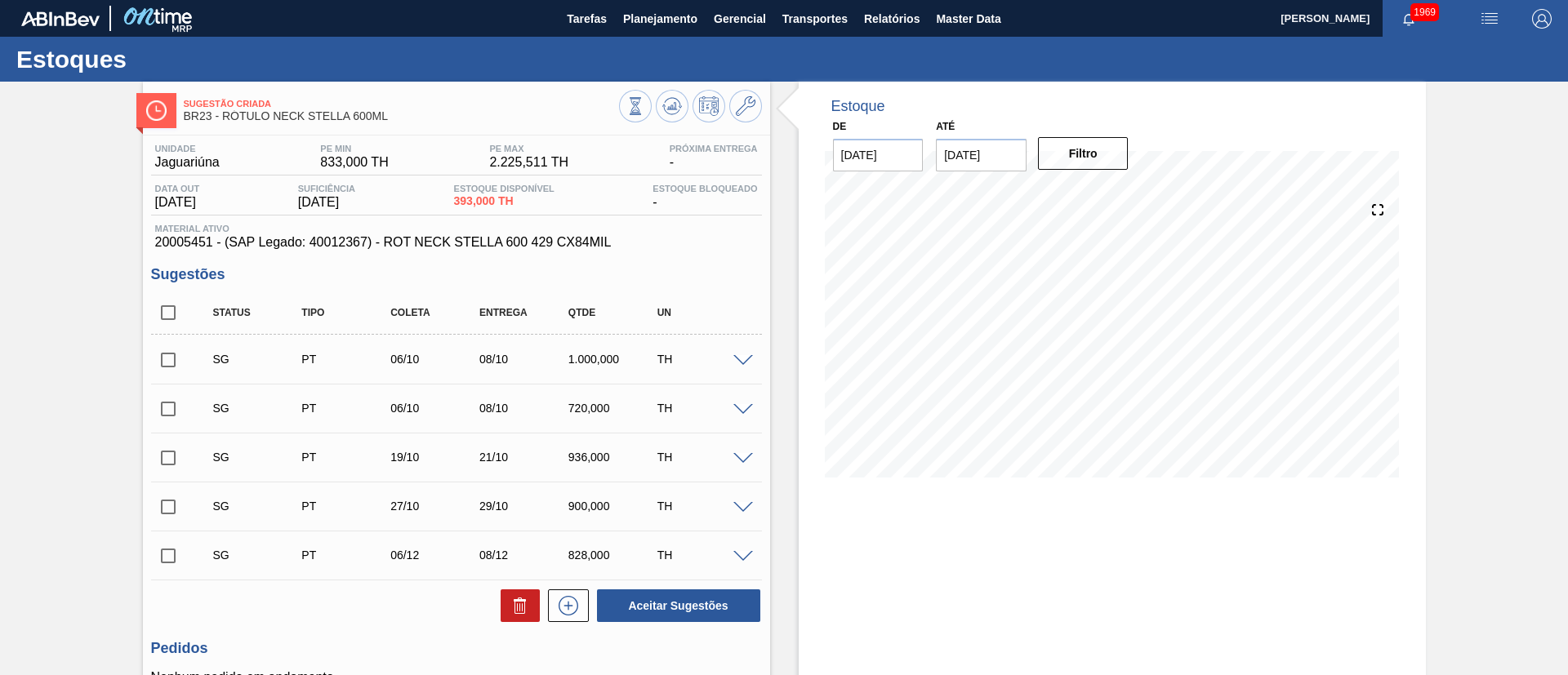
checkbox input "true"
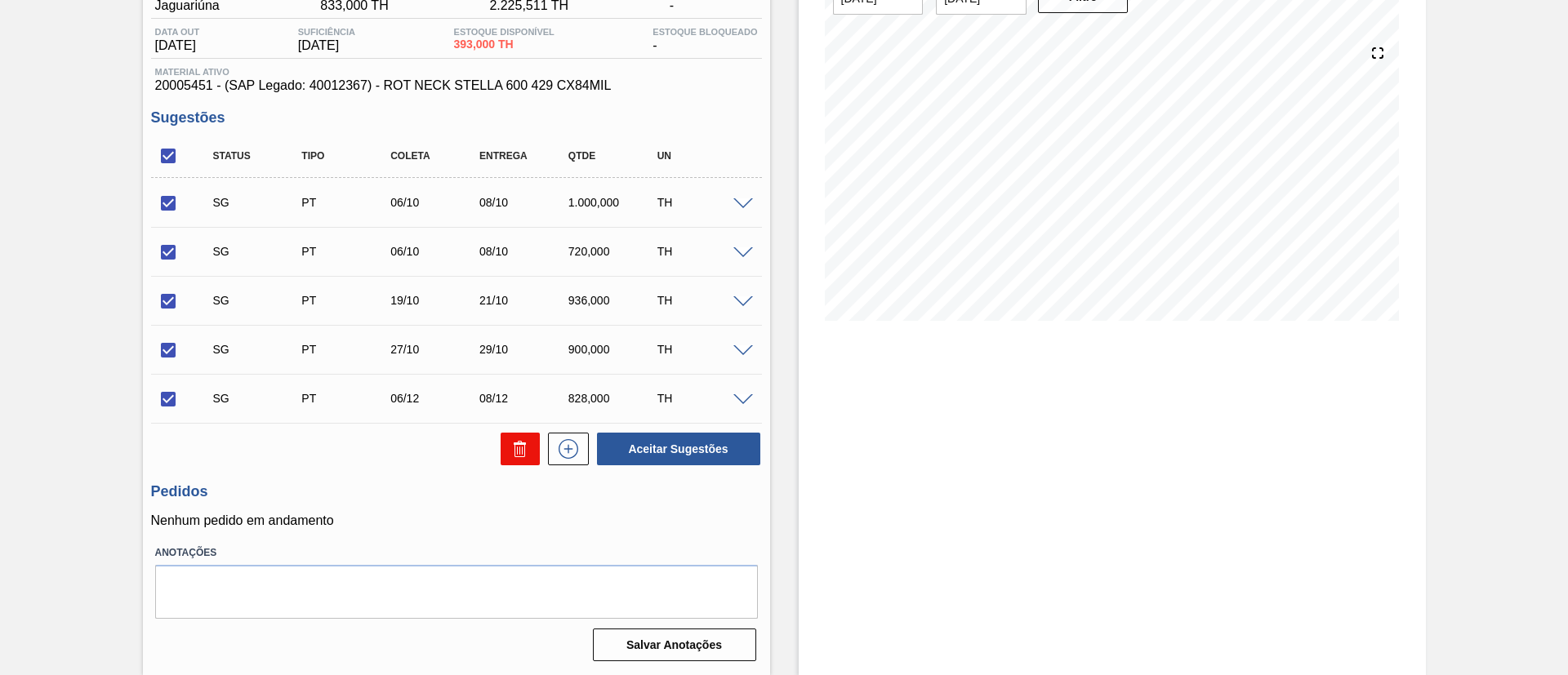
click at [506, 443] on button at bounding box center [520, 449] width 39 height 33
checkbox input "false"
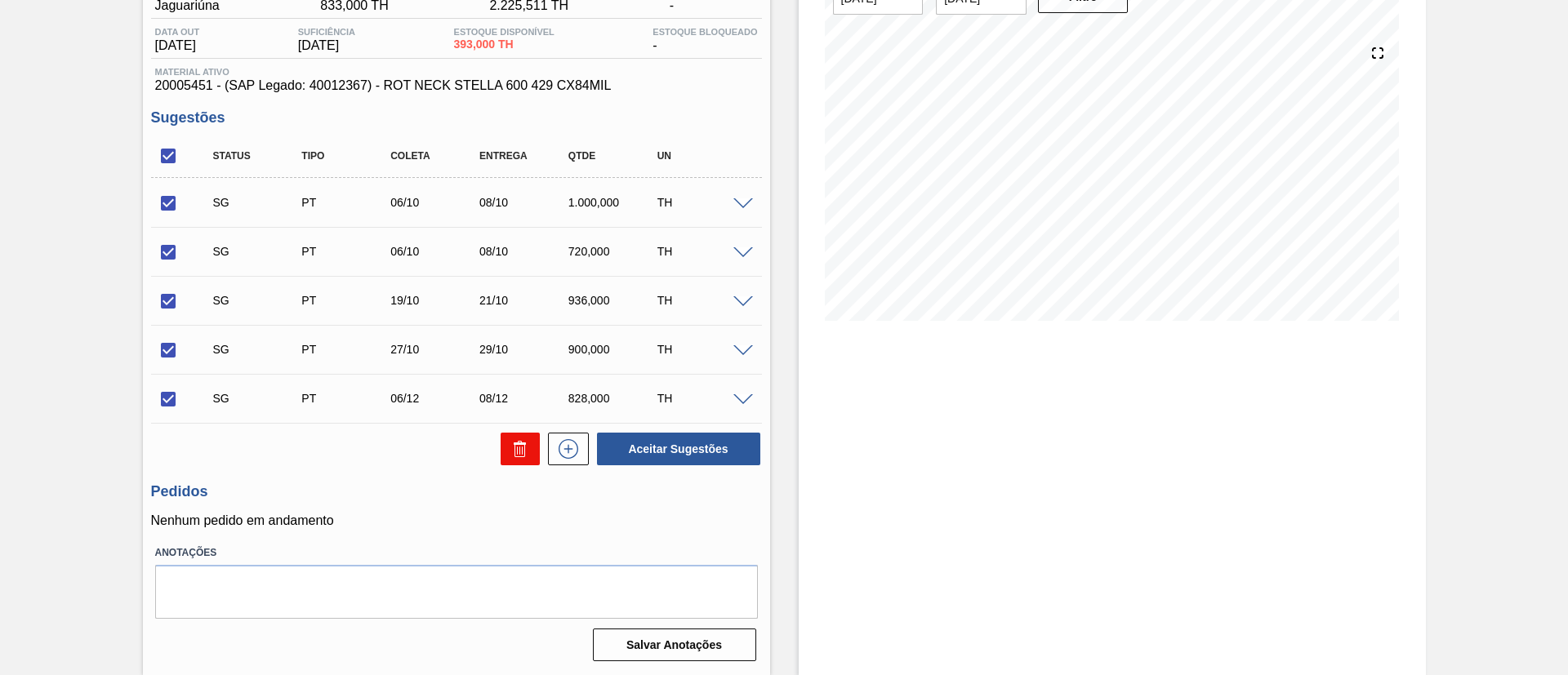
checkbox input "false"
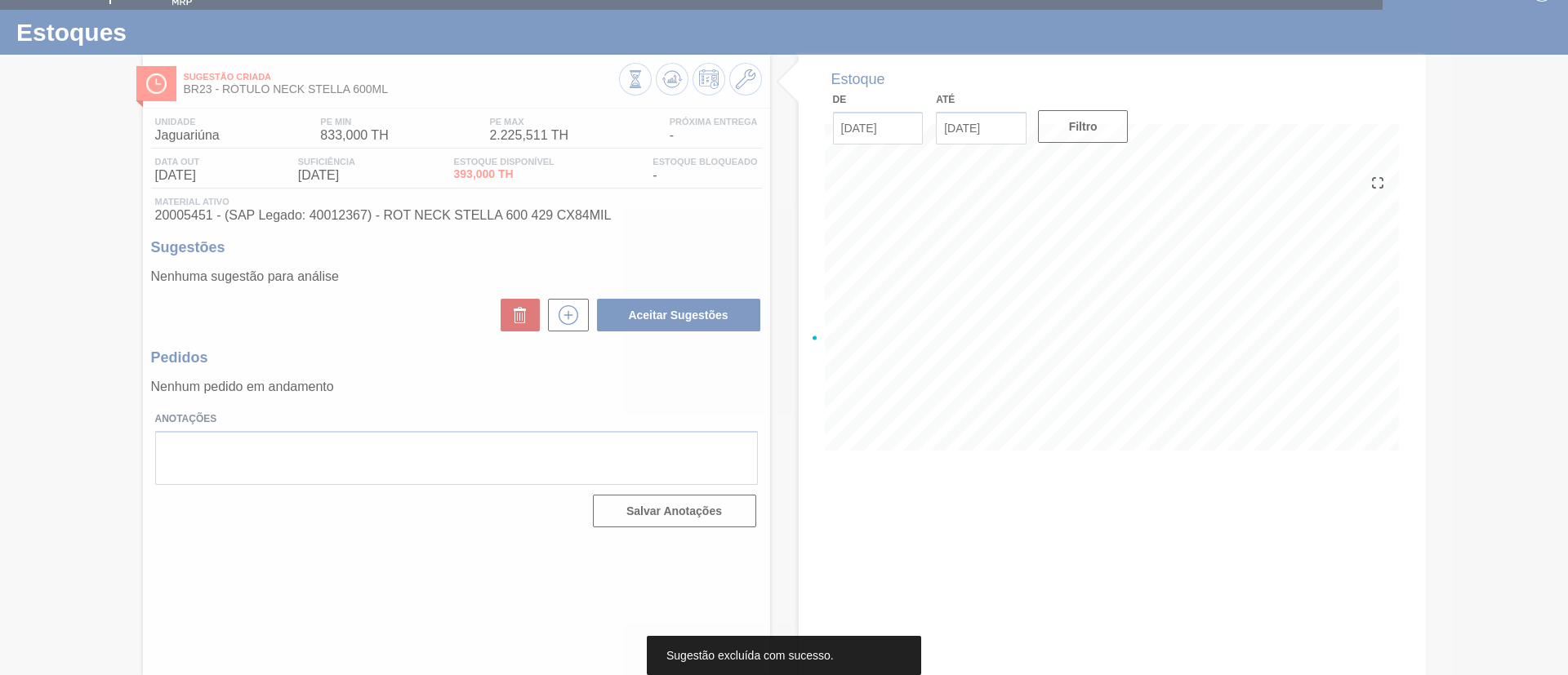
scroll to position [27, 0]
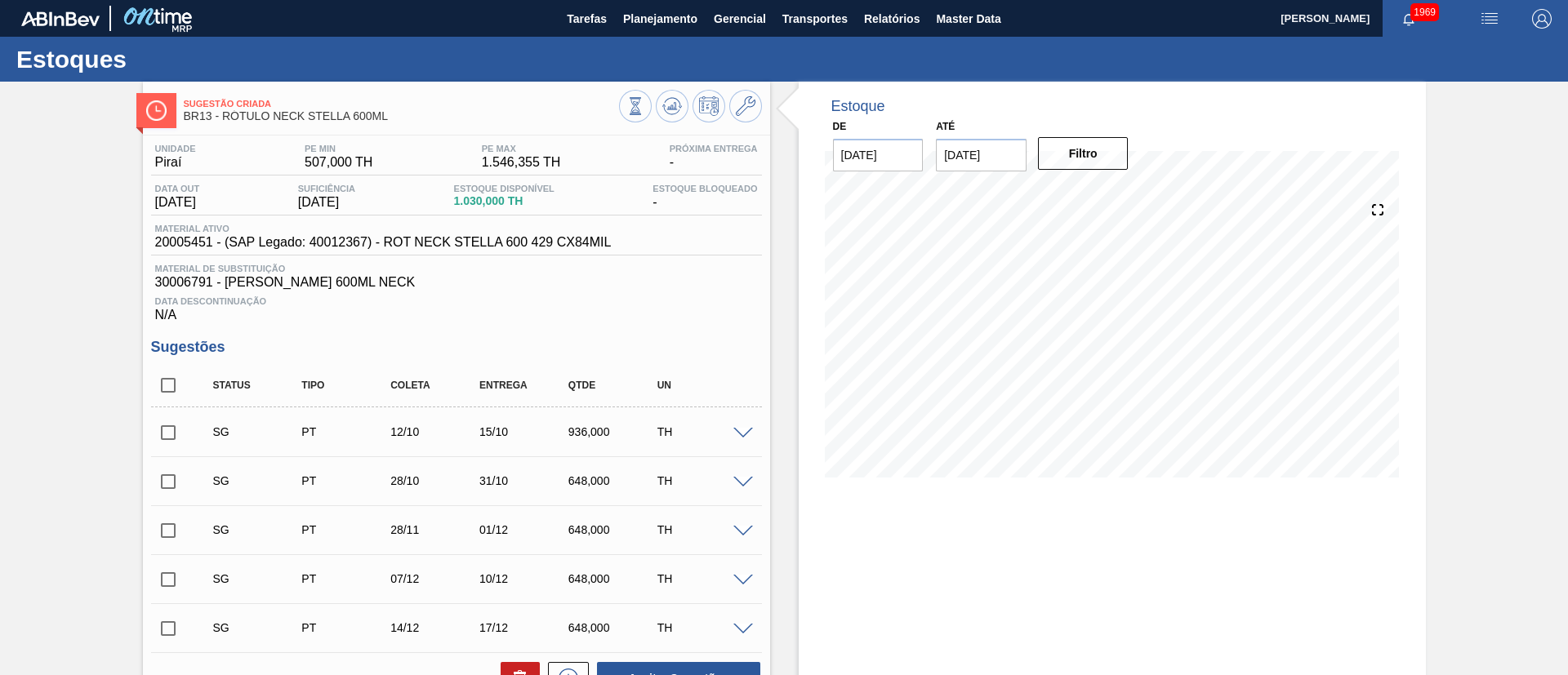
click at [170, 379] on input "checkbox" at bounding box center [168, 385] width 34 height 34
checkbox input "true"
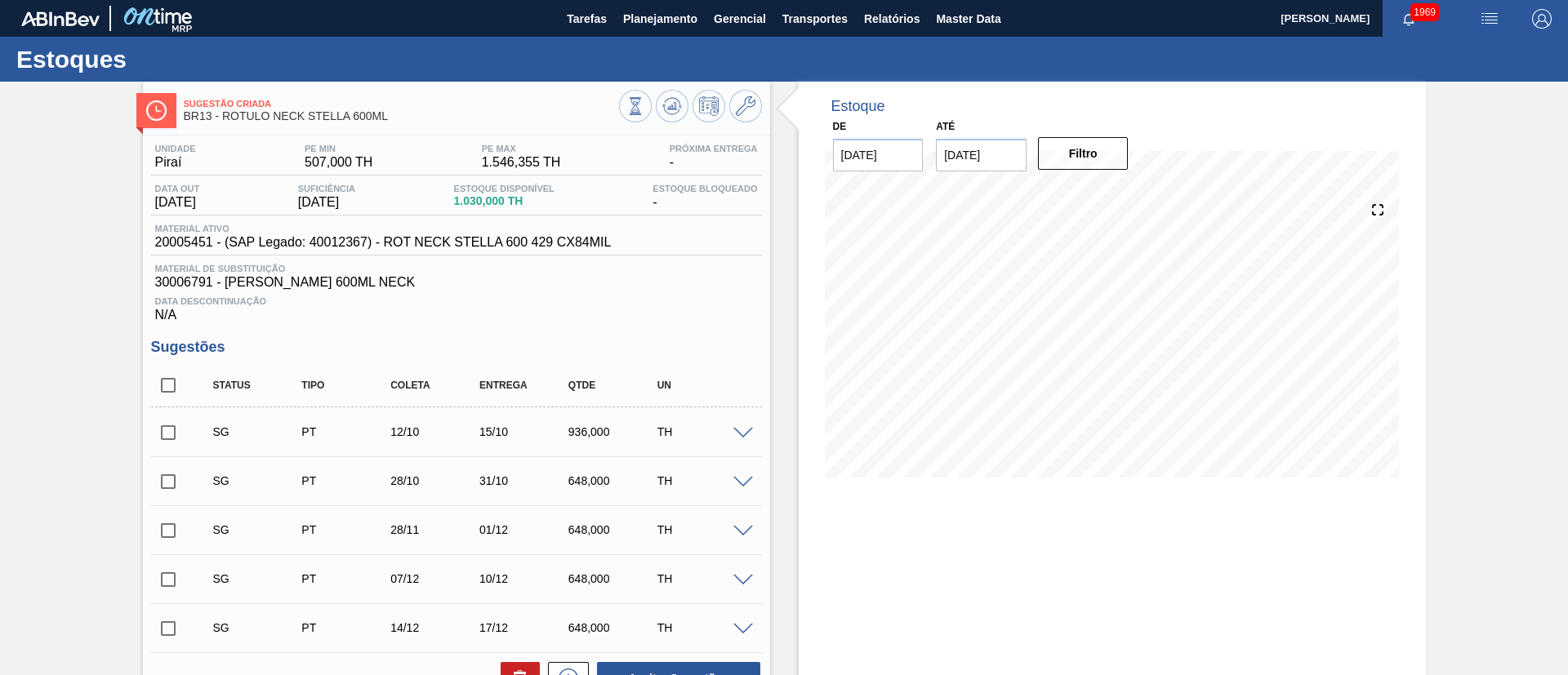
checkbox input "true"
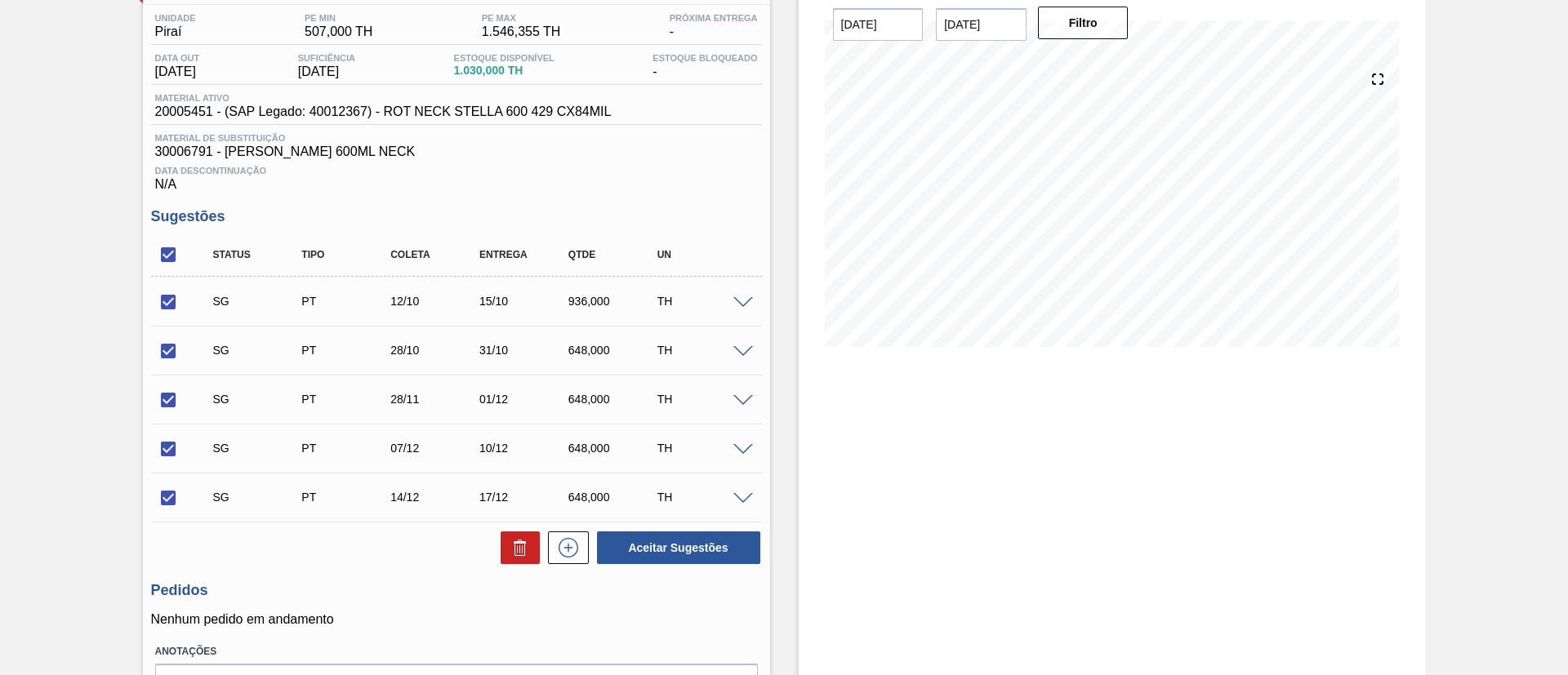
scroll to position [230, 0]
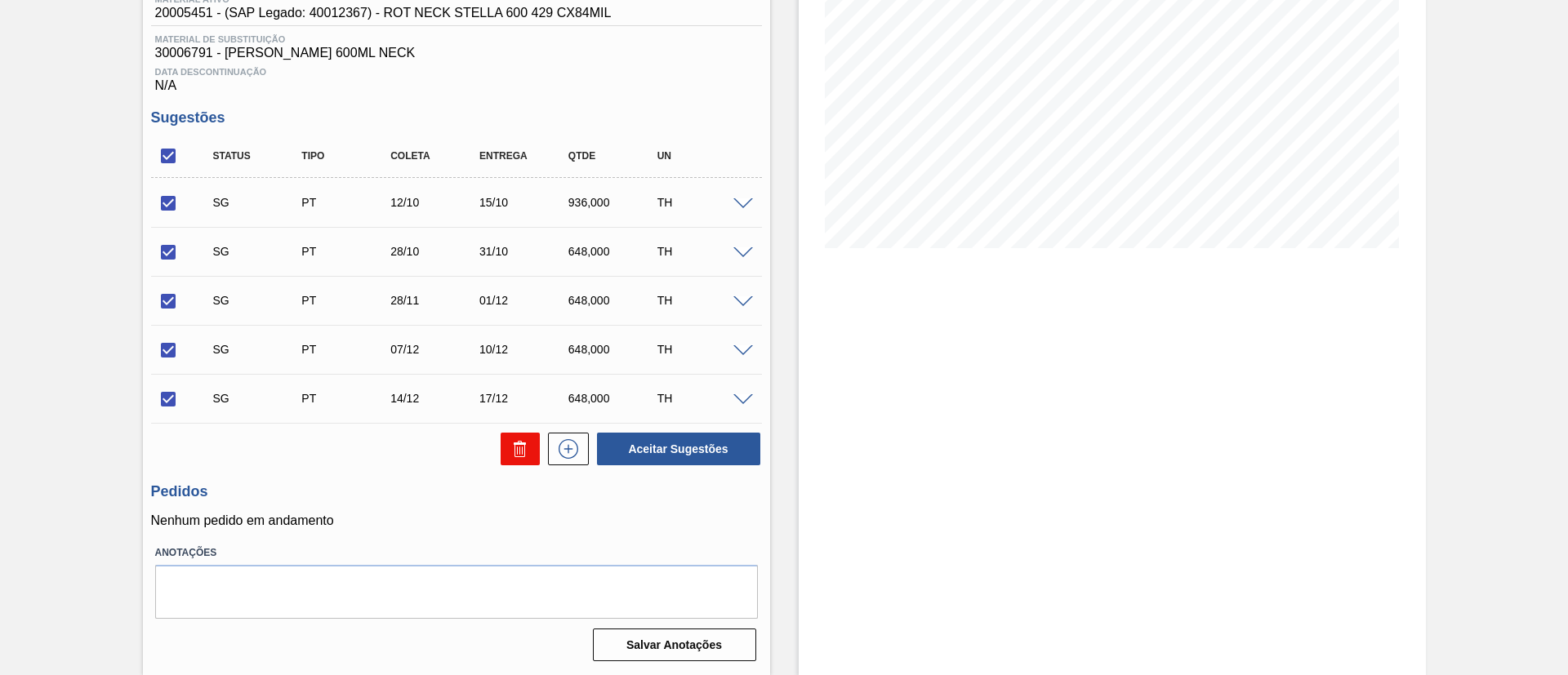
click at [522, 453] on icon at bounding box center [522, 451] width 1 height 9
checkbox input "false"
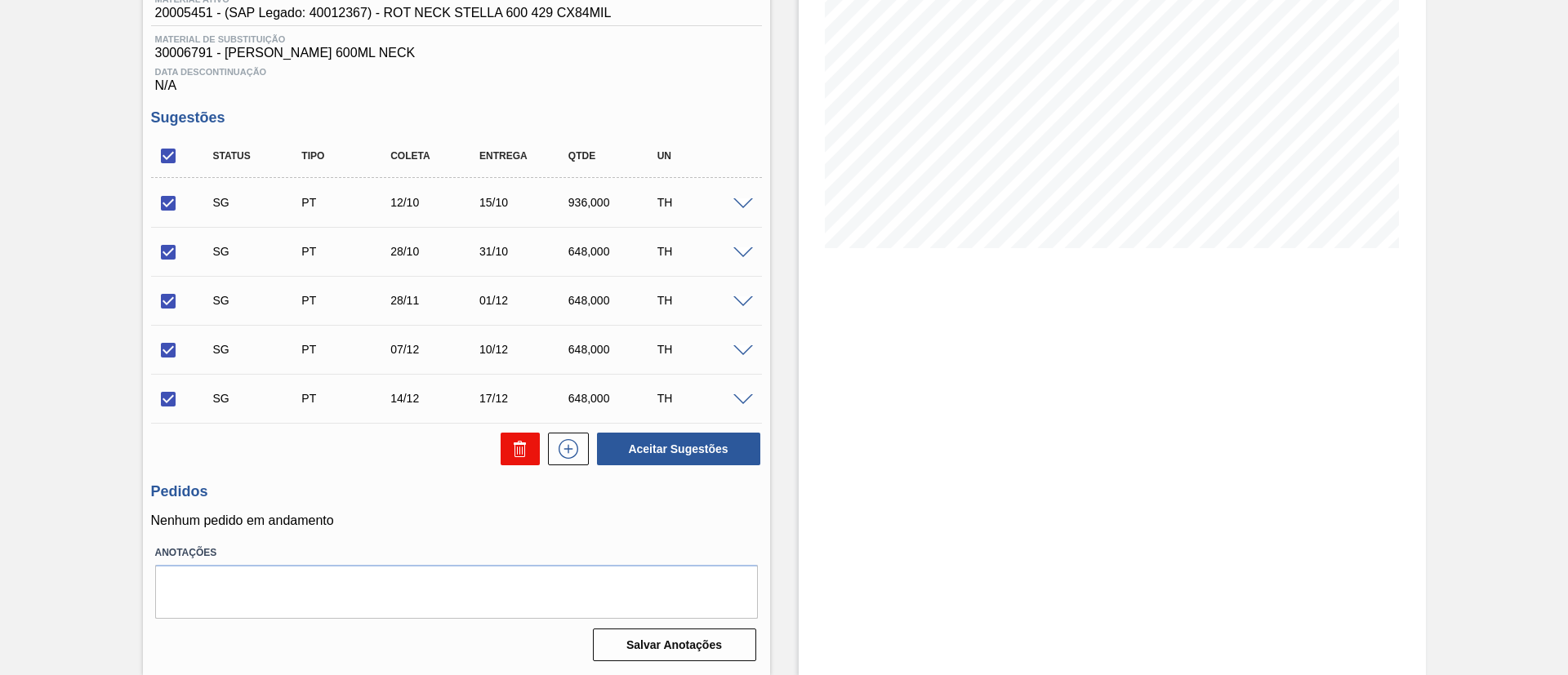
checkbox input "false"
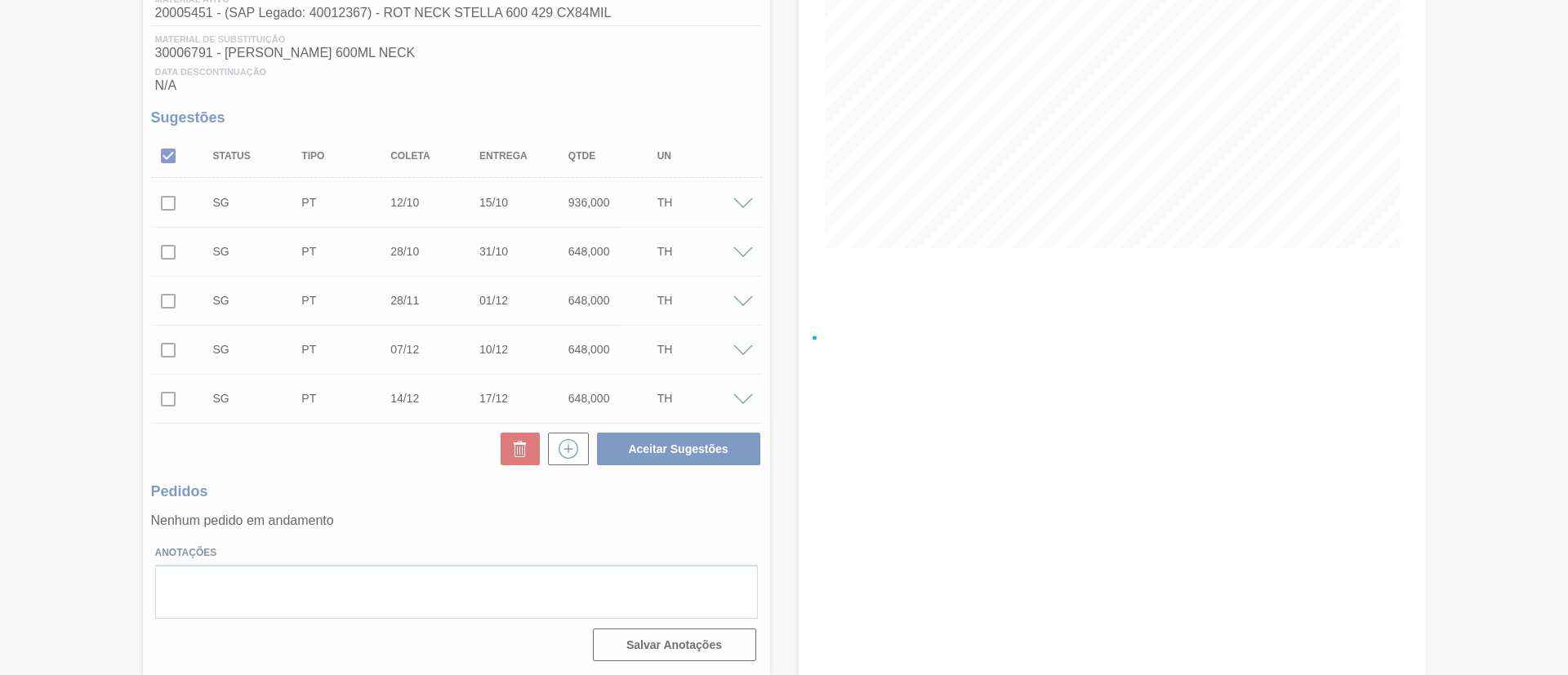
scroll to position [27, 0]
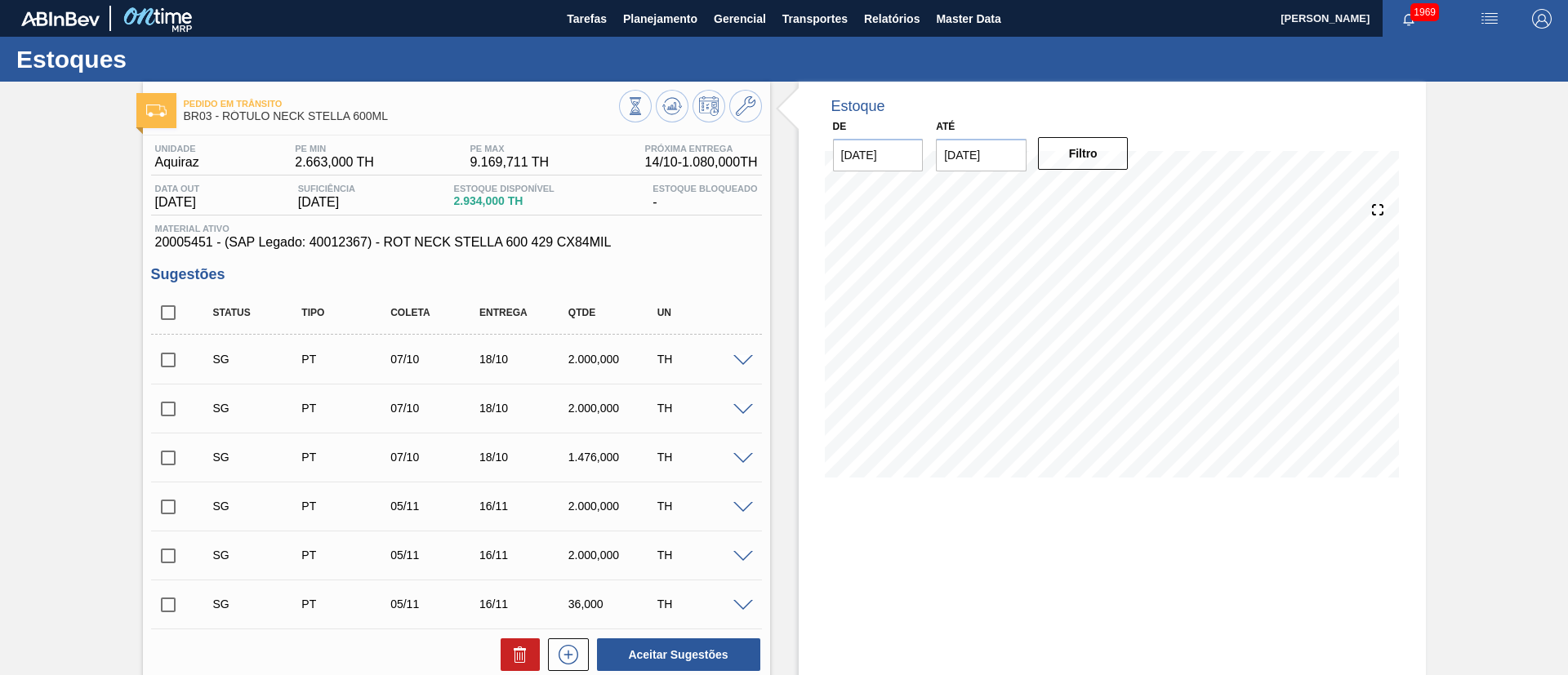
click at [172, 315] on input "checkbox" at bounding box center [168, 313] width 34 height 34
checkbox input "true"
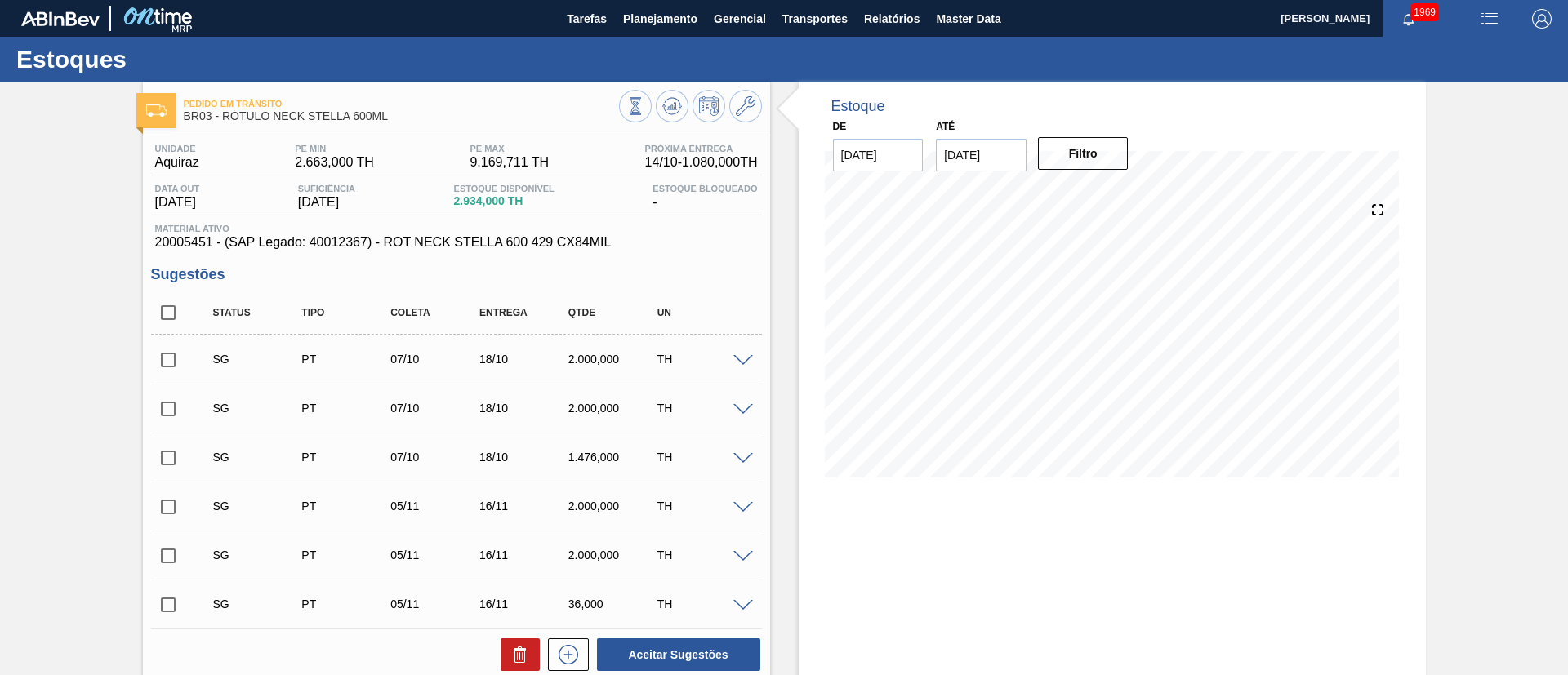
checkbox input "true"
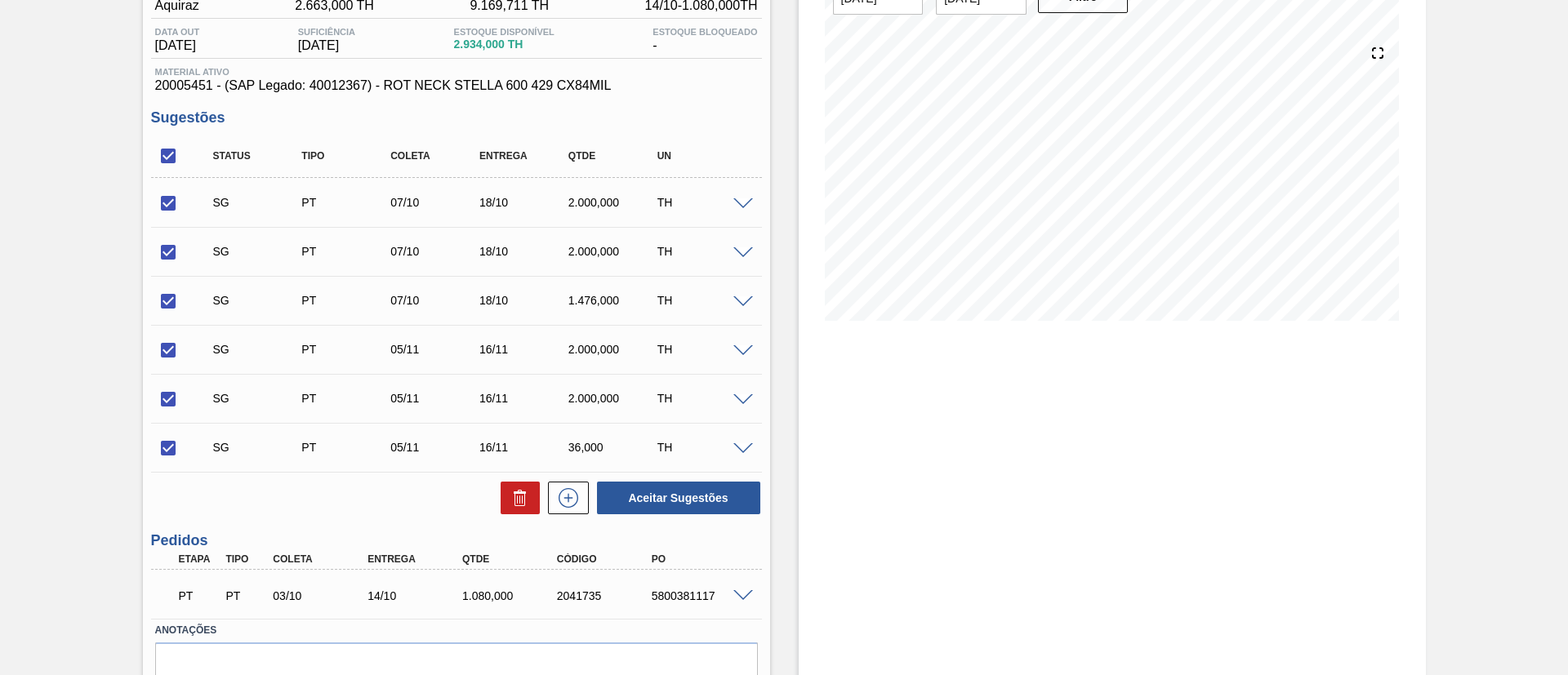
scroll to position [235, 0]
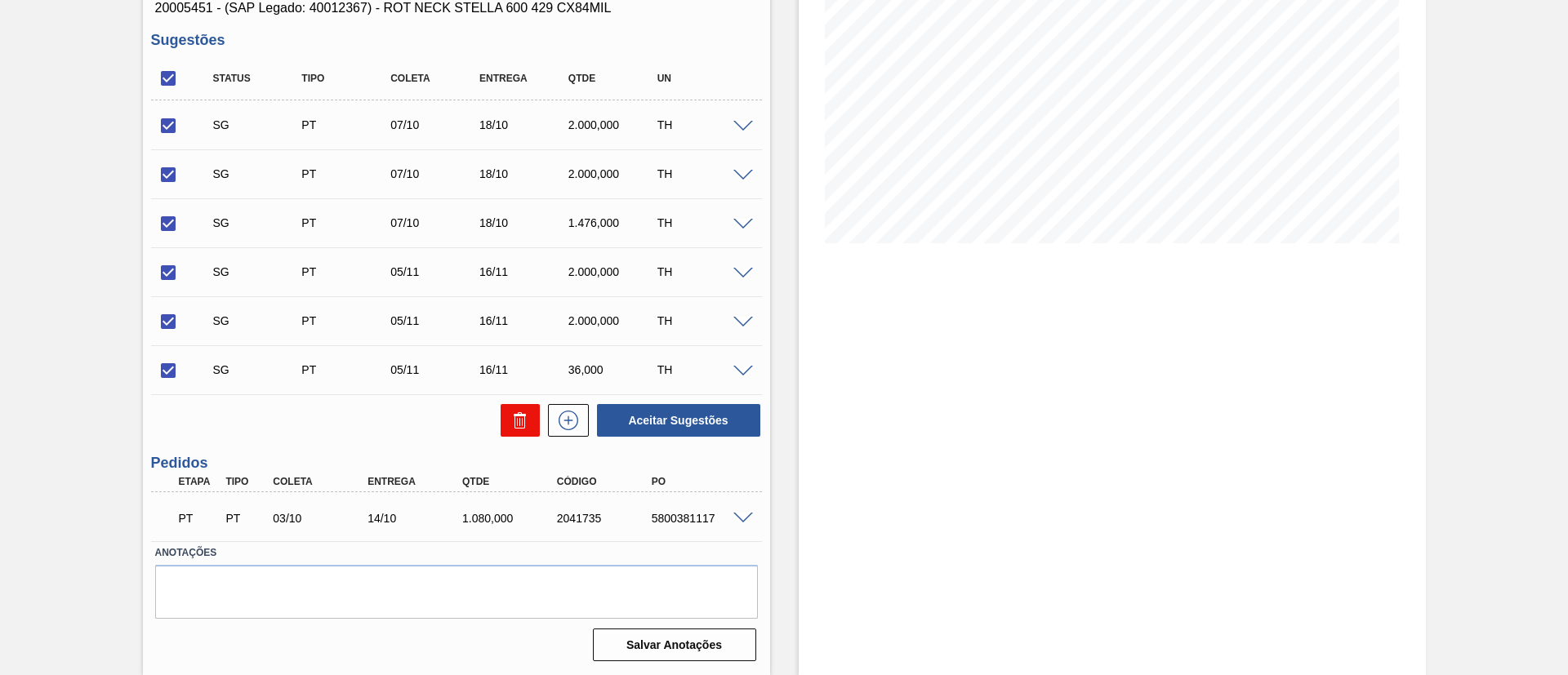
click at [513, 413] on icon at bounding box center [520, 420] width 20 height 20
checkbox input "false"
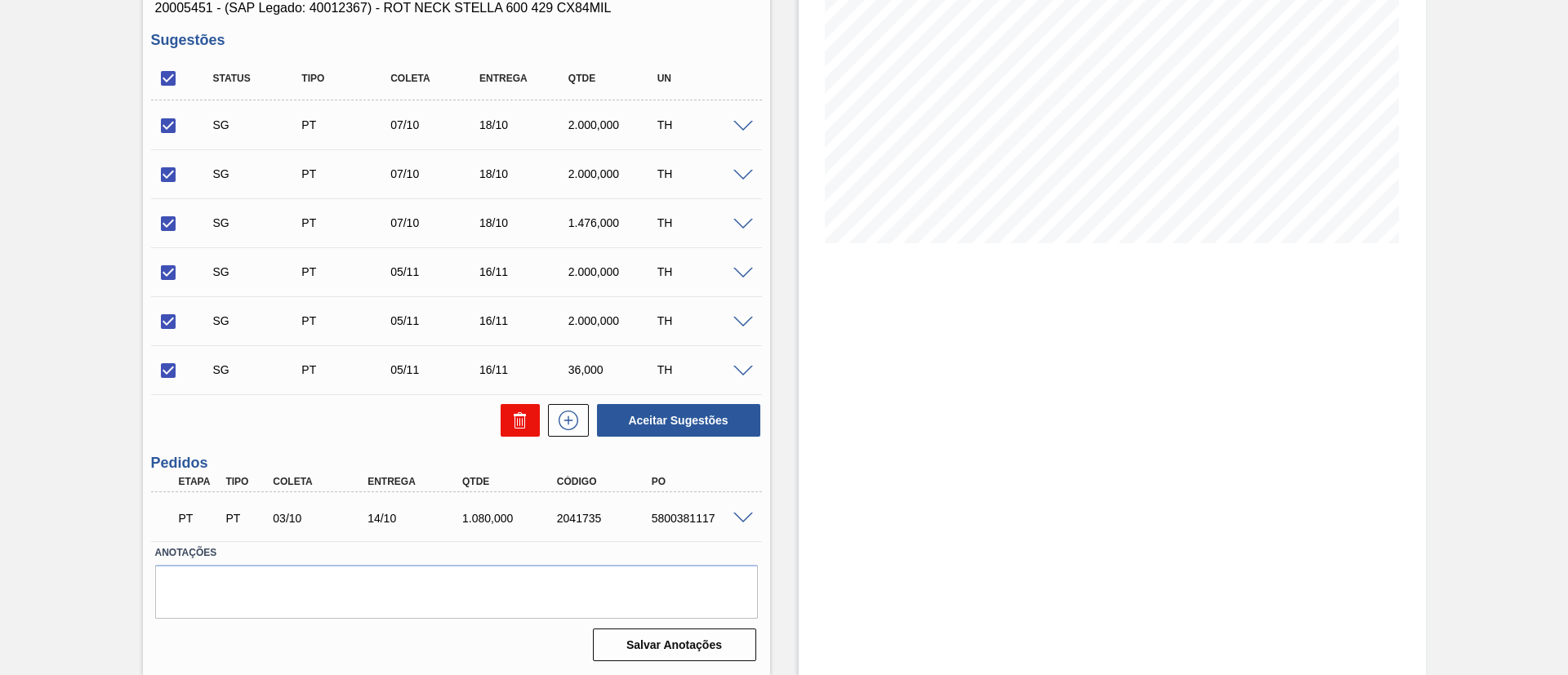
checkbox input "false"
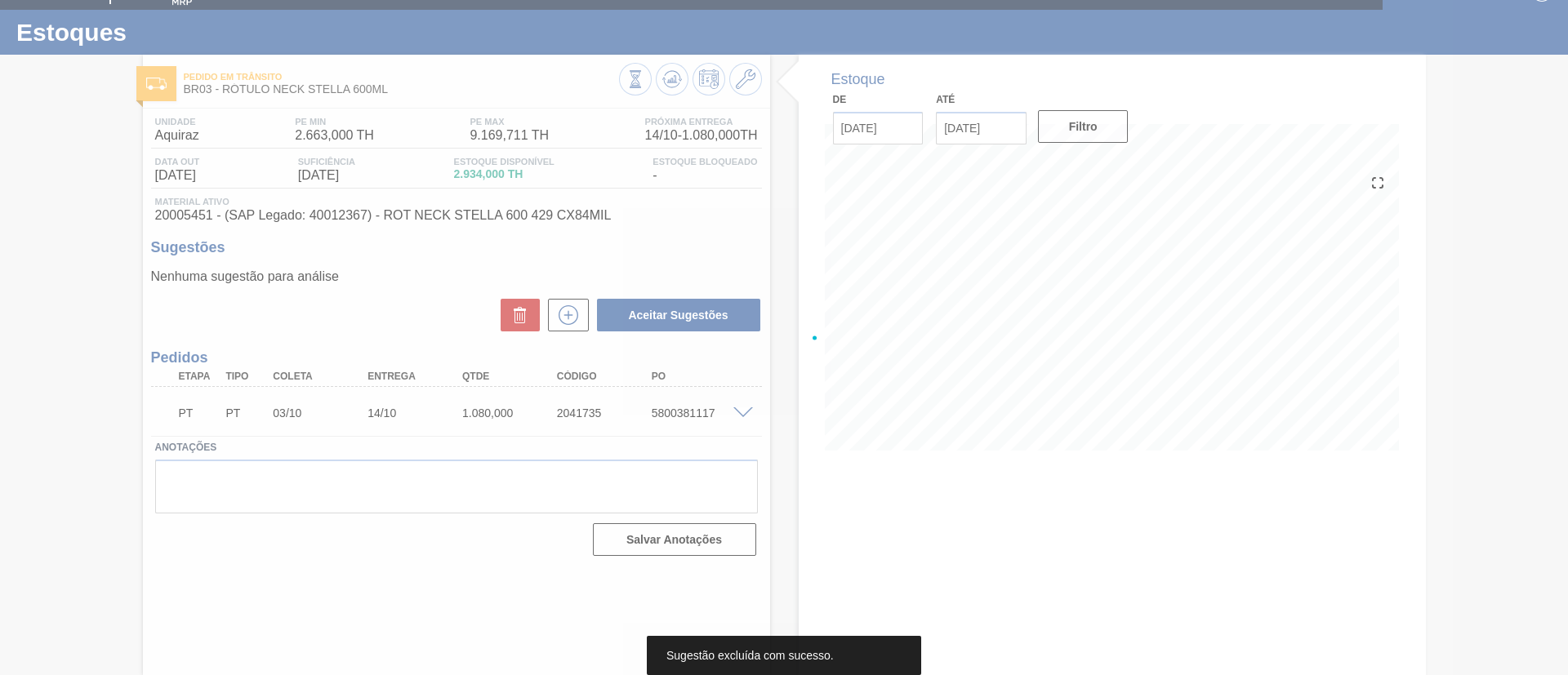
scroll to position [27, 0]
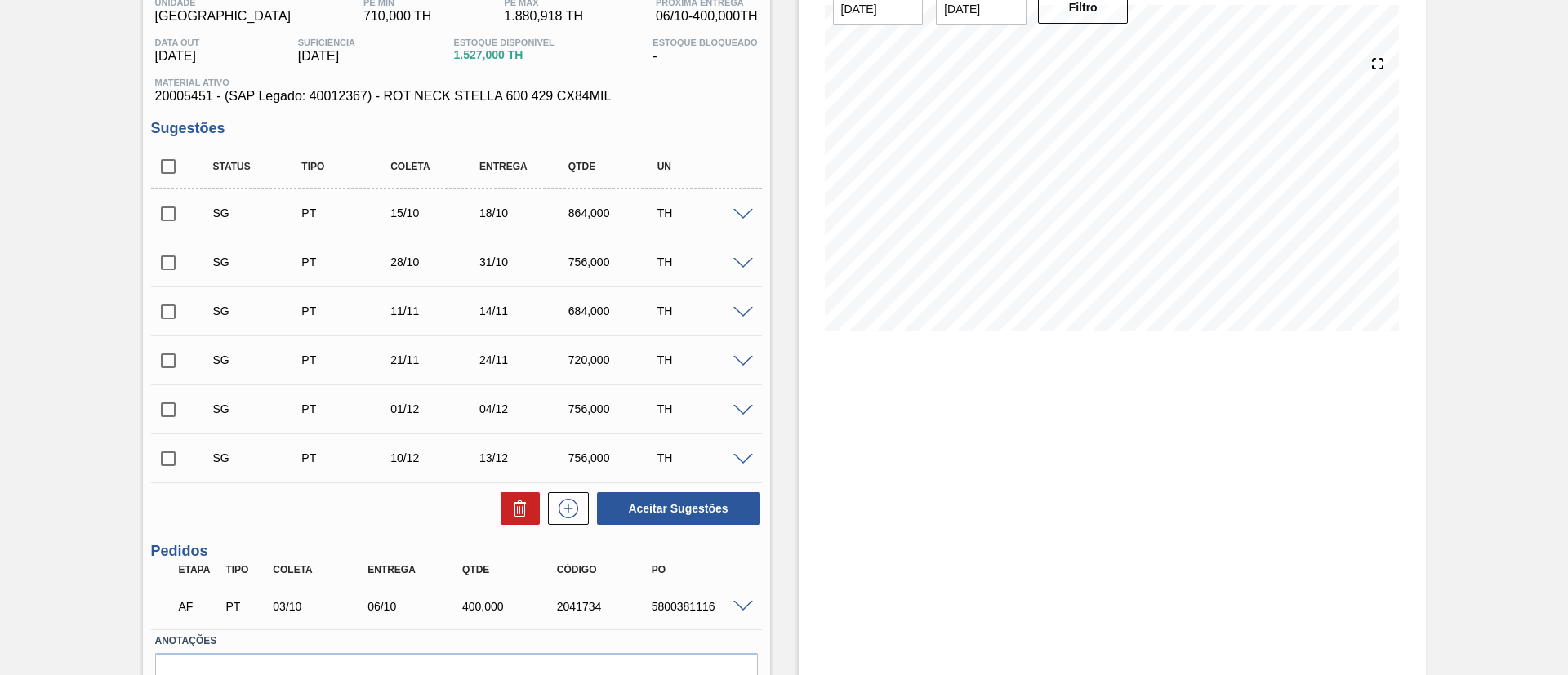
scroll to position [235, 0]
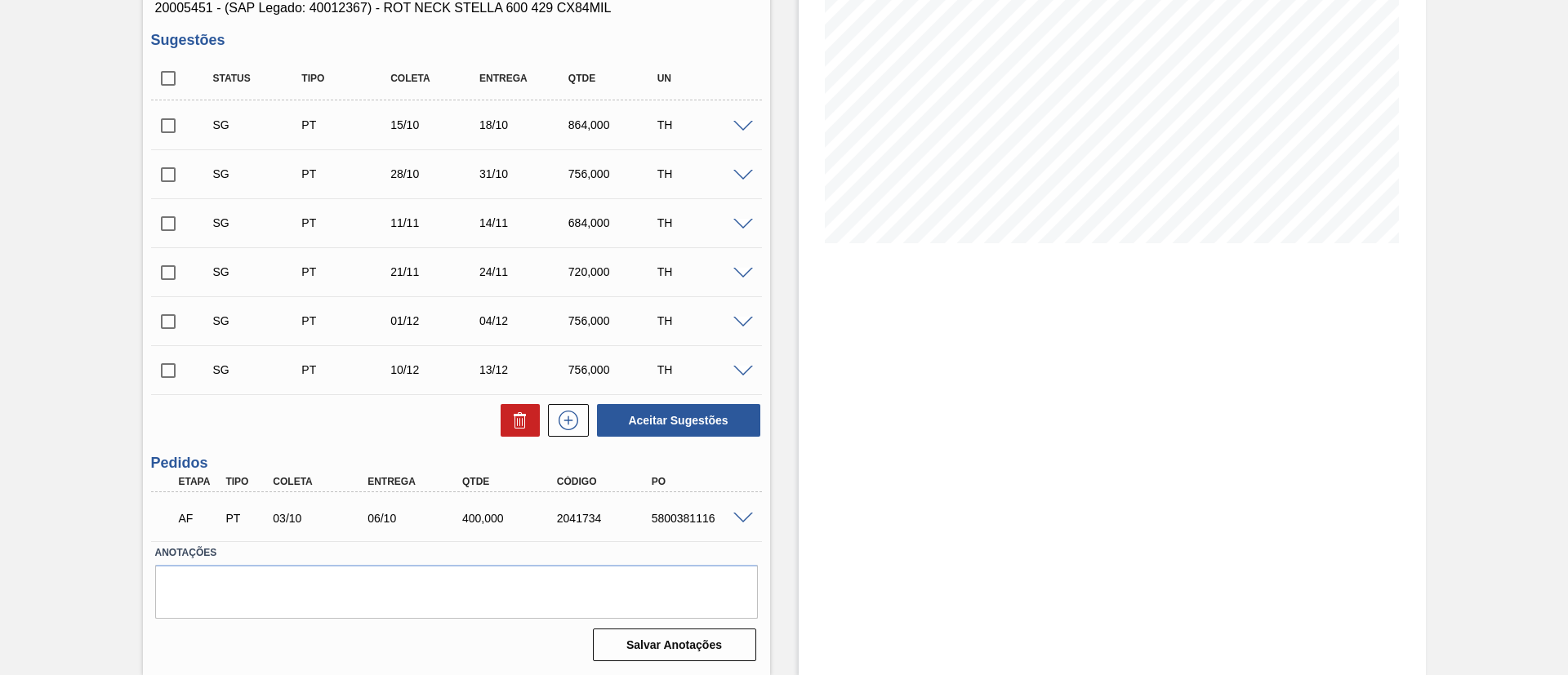
click at [736, 519] on span at bounding box center [743, 518] width 20 height 12
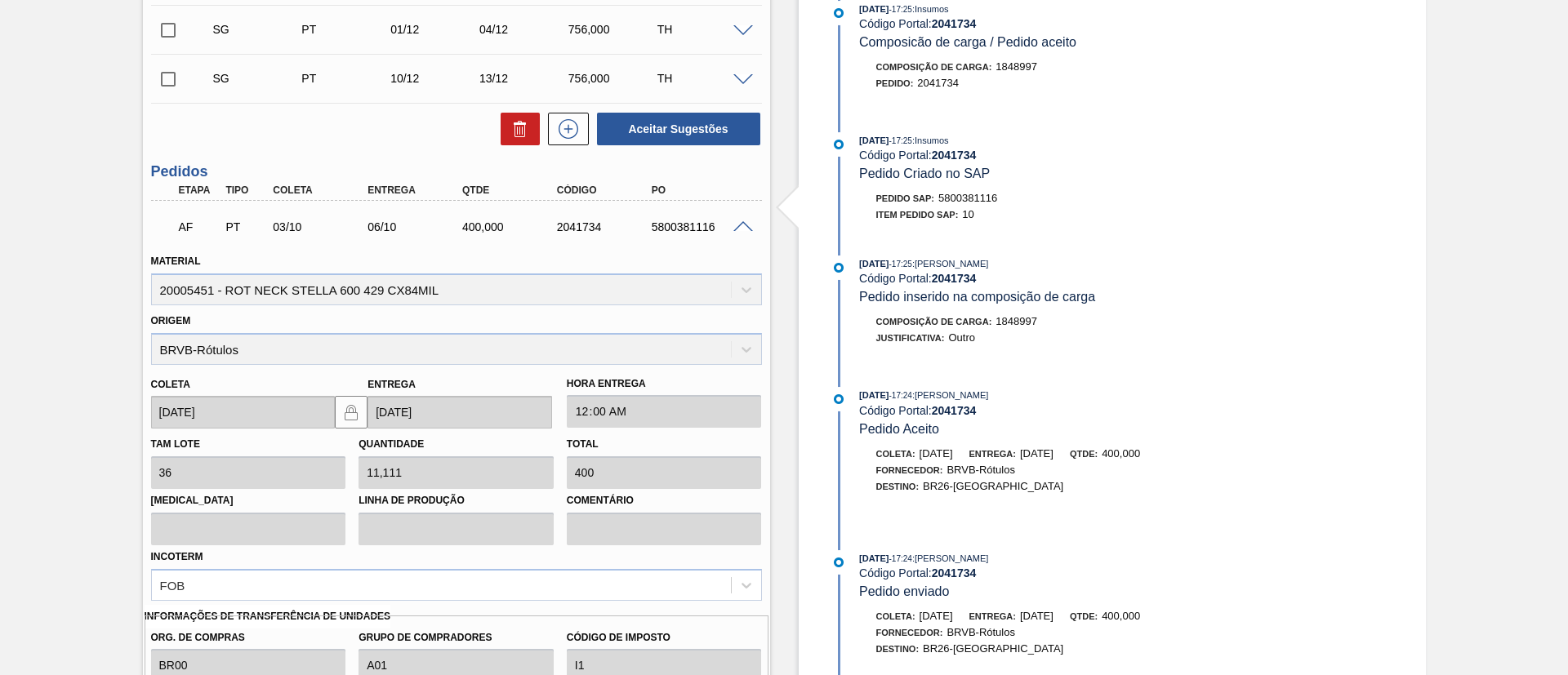
scroll to position [350, 0]
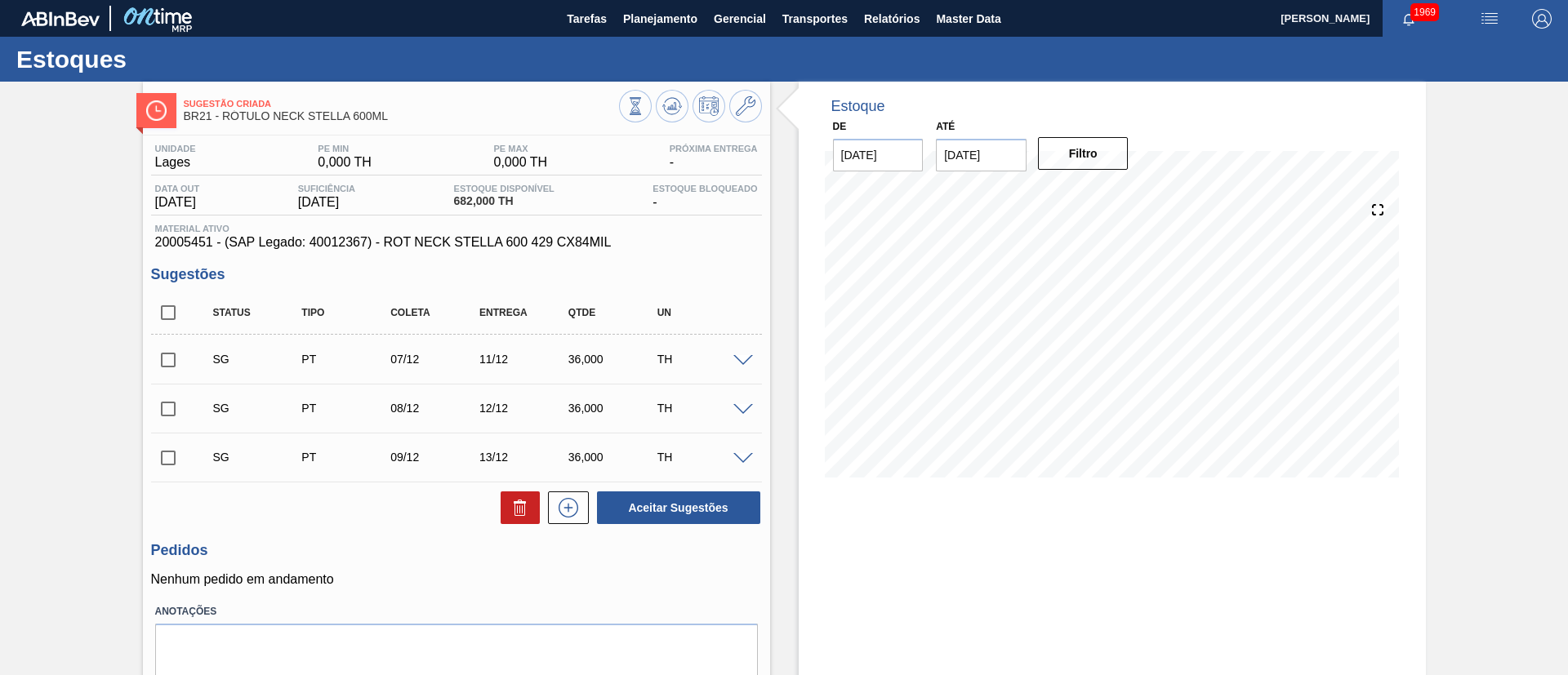
scroll to position [59, 0]
